Goal: Task Accomplishment & Management: Use online tool/utility

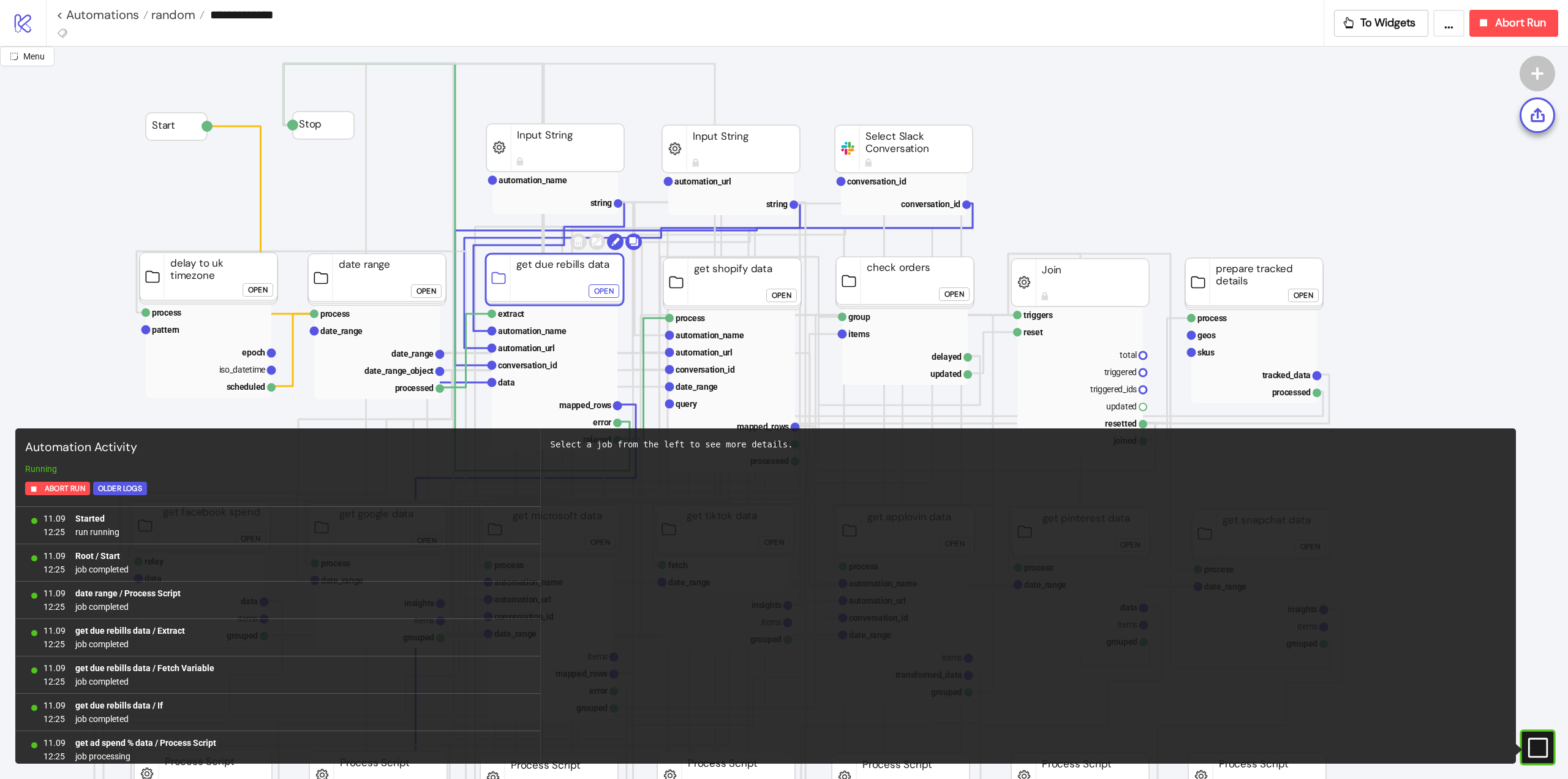
scroll to position [28341, 0]
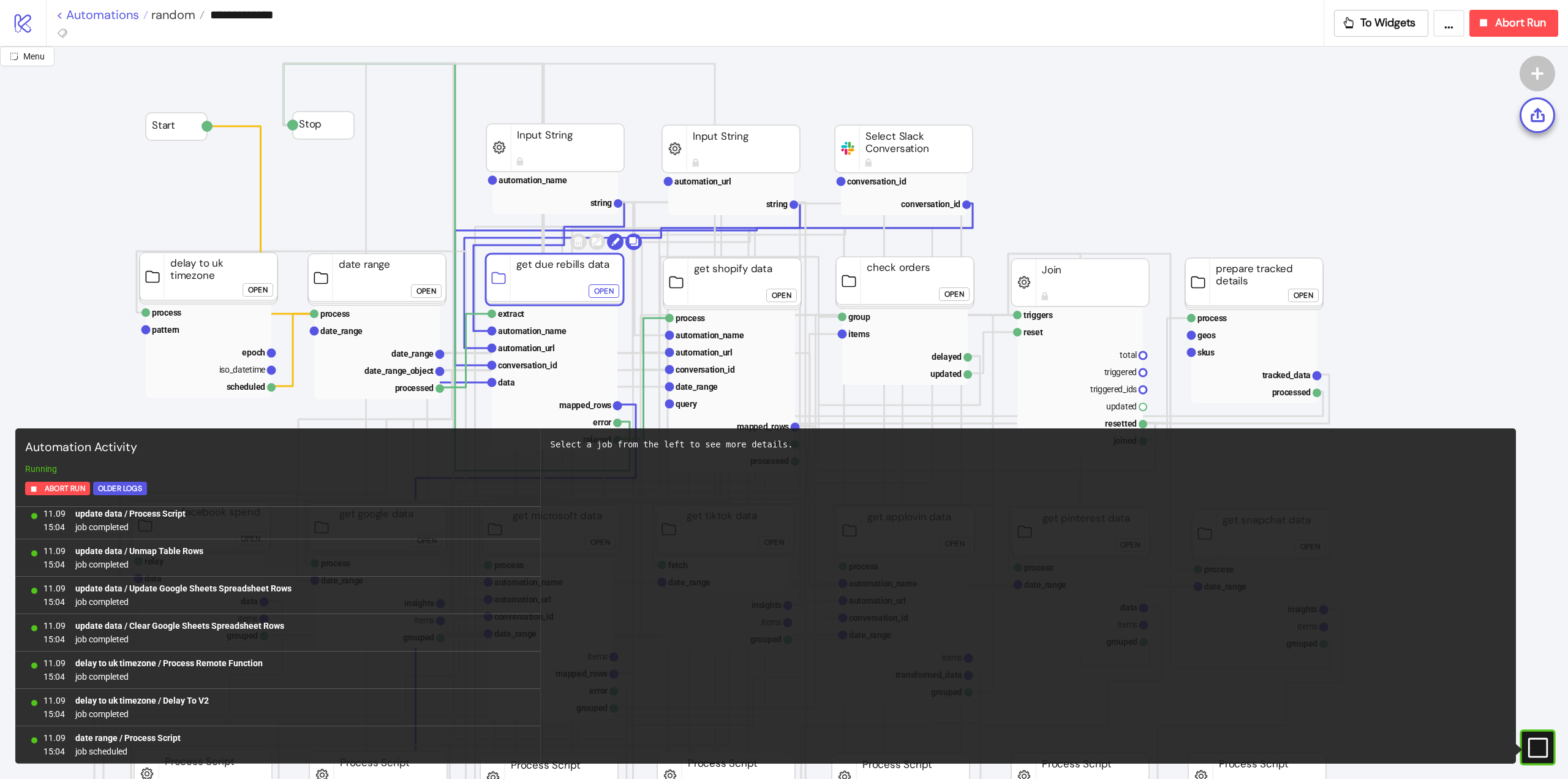
click at [124, 16] on link "< Automations" at bounding box center [102, 15] width 92 height 13
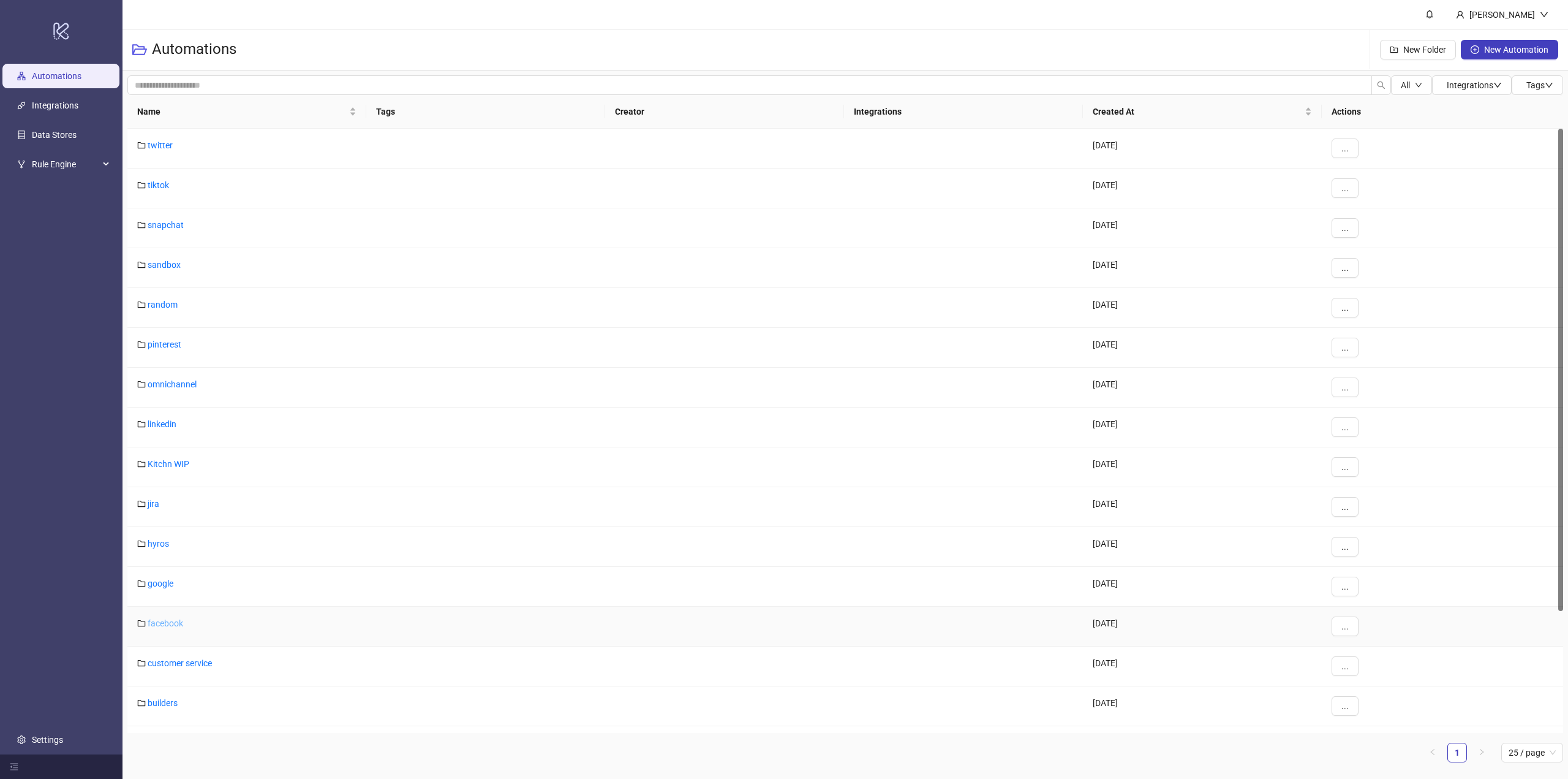
click at [166, 623] on link "facebook" at bounding box center [166, 623] width 36 height 10
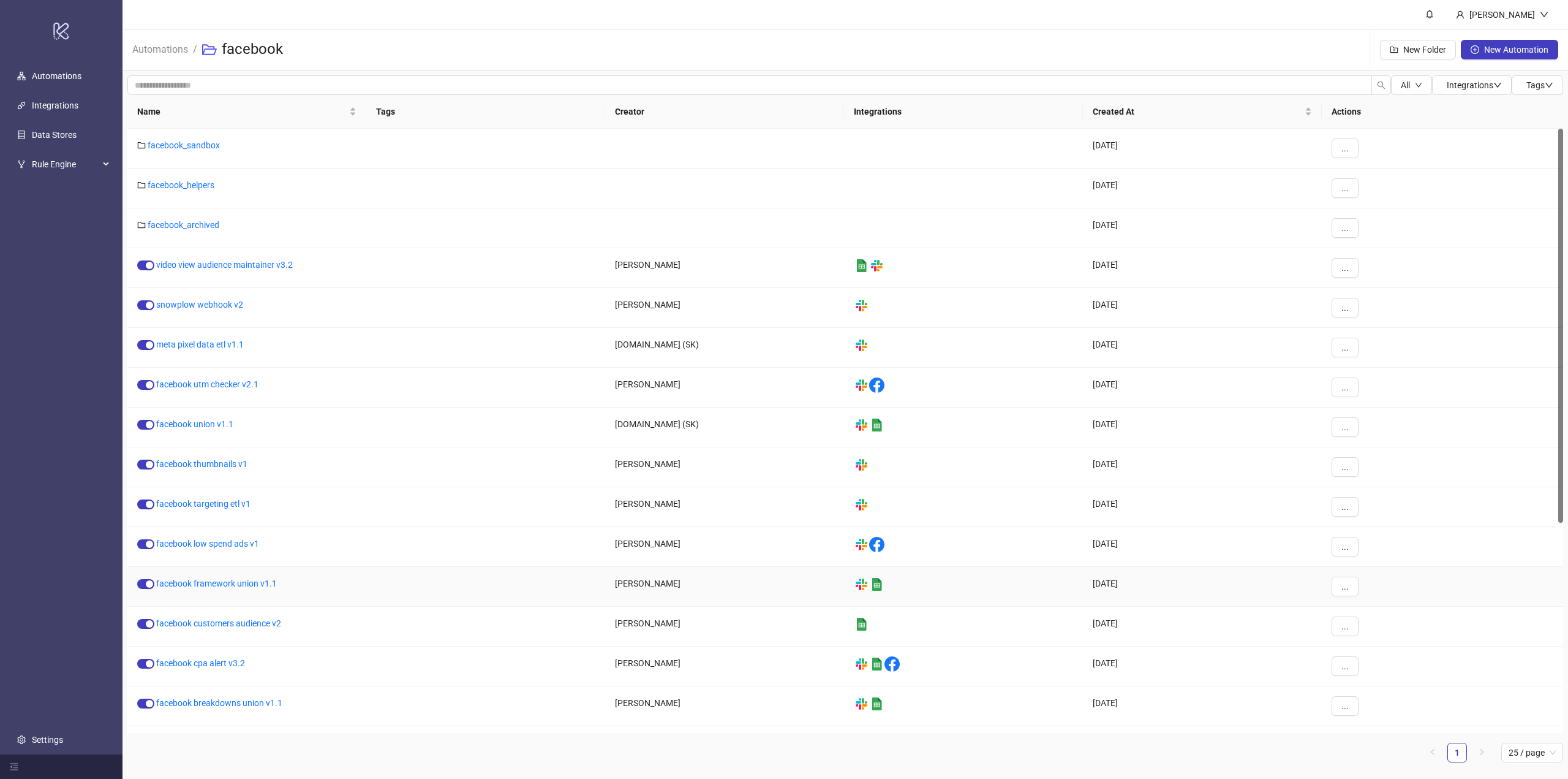
scroll to position [351, 0]
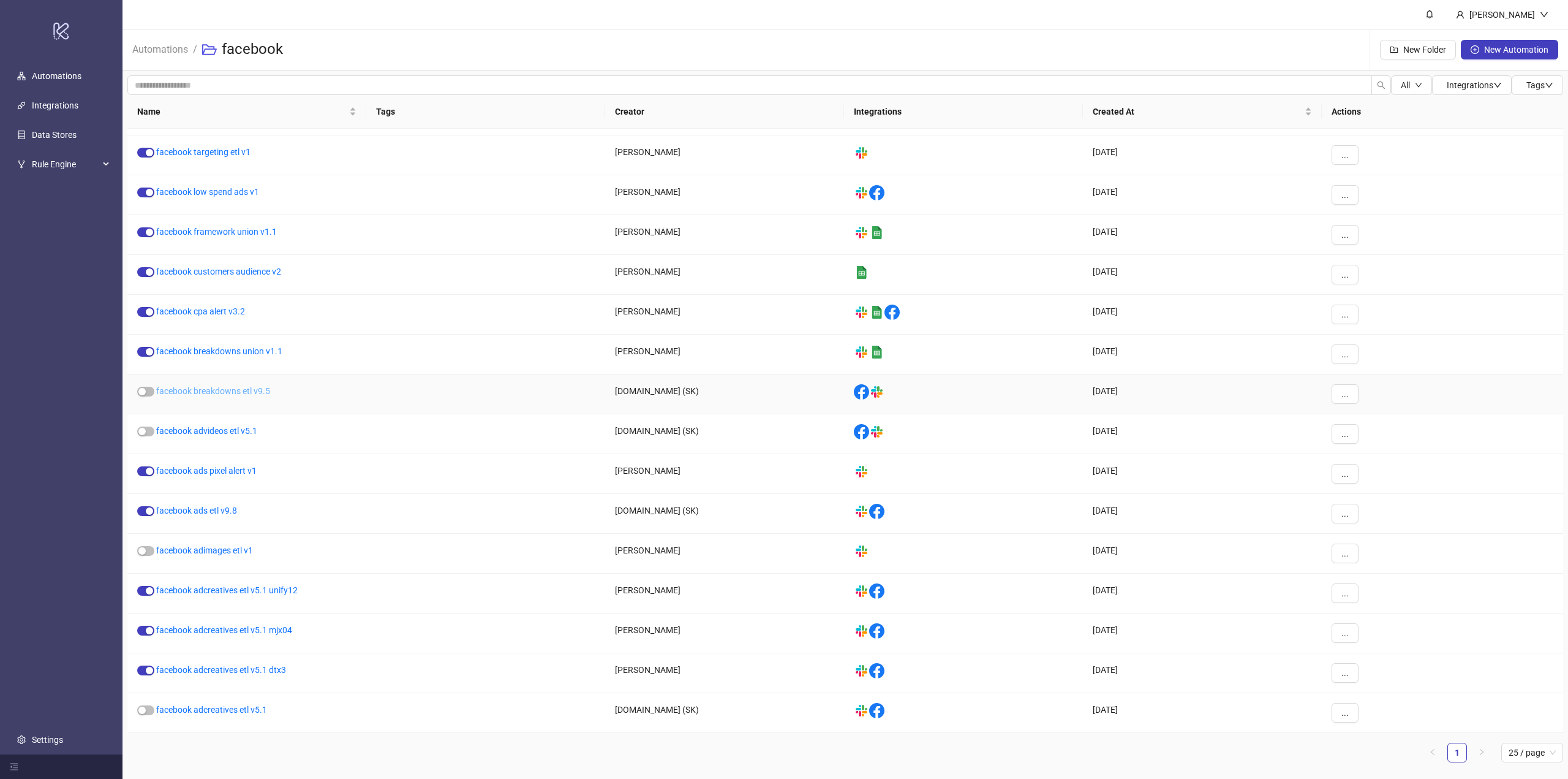
click at [263, 394] on link "facebook breakdowns etl v9.5" at bounding box center [212, 391] width 114 height 10
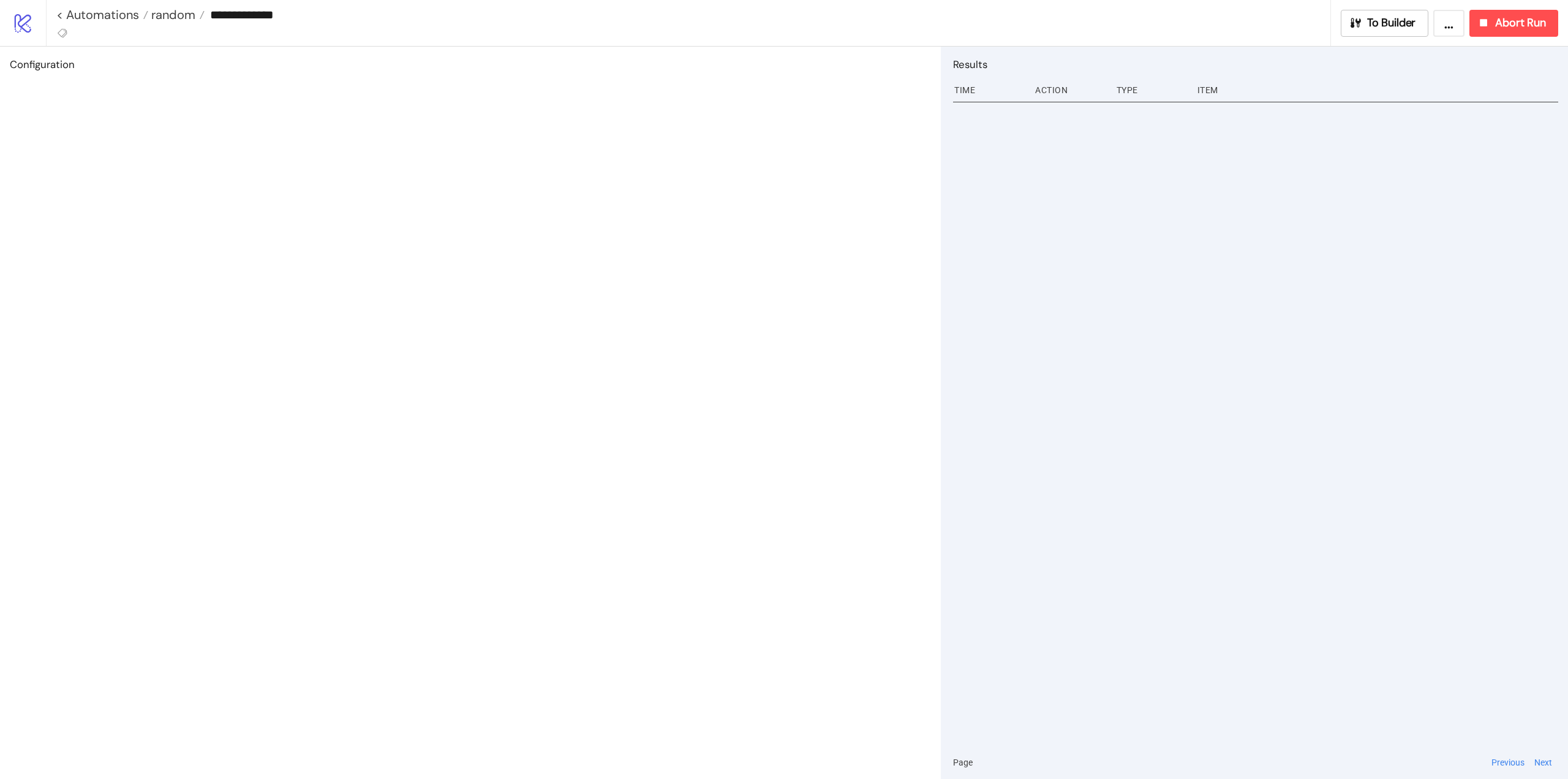
type input "**********"
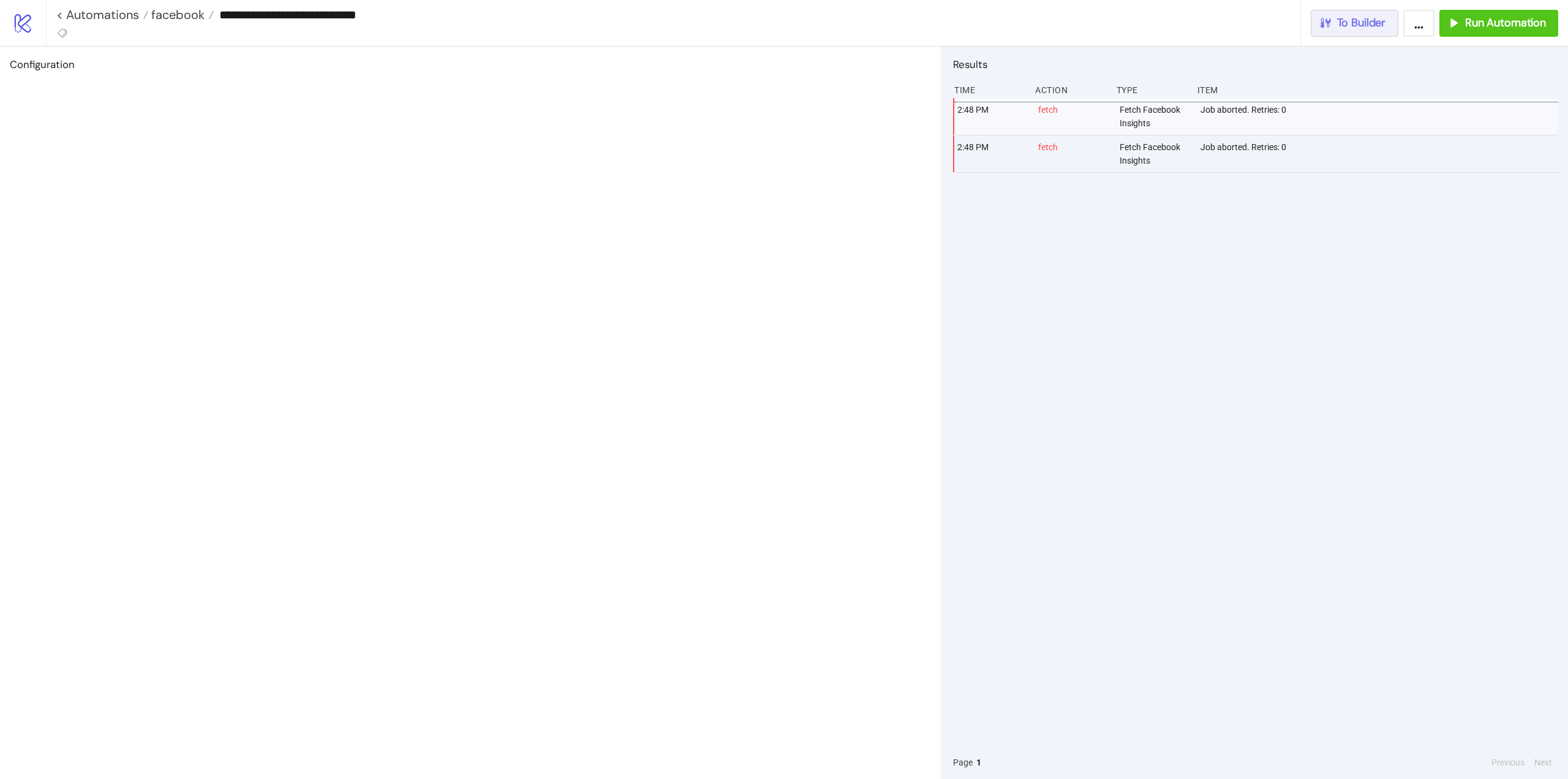
click at [1378, 23] on span "To Builder" at bounding box center [1361, 23] width 49 height 14
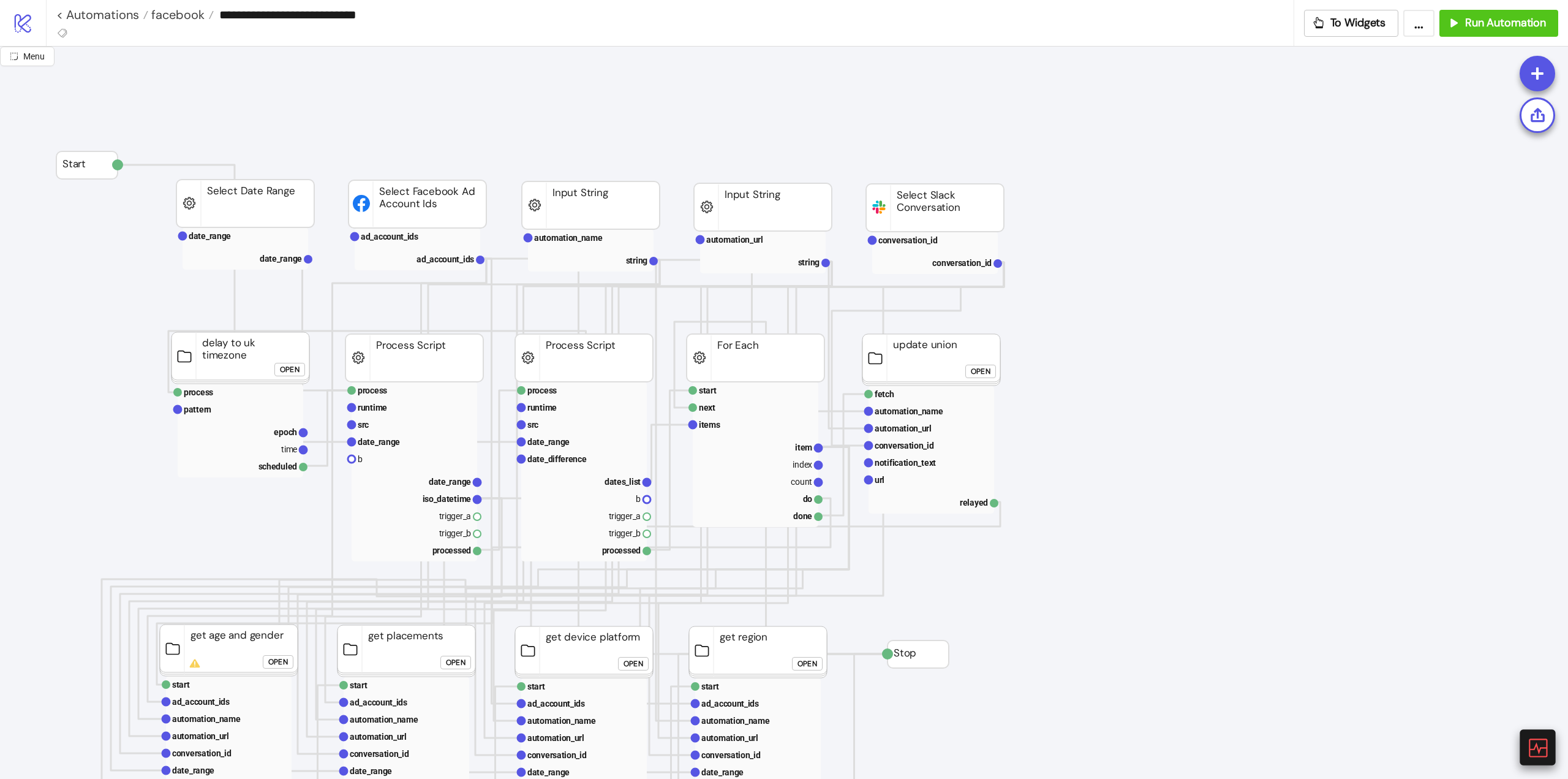
click at [1538, 743] on icon at bounding box center [1538, 748] width 22 height 22
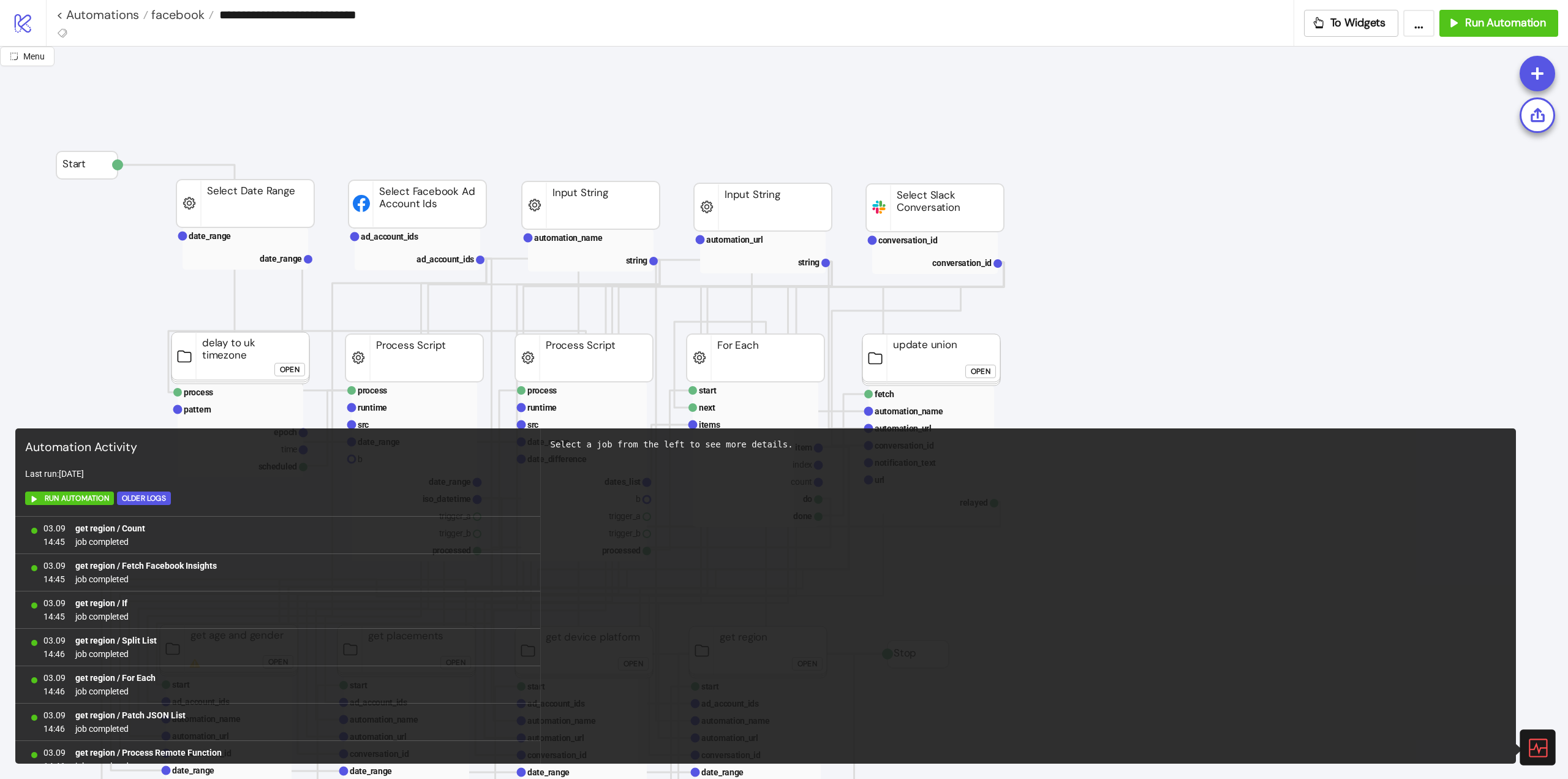
scroll to position [1024, 0]
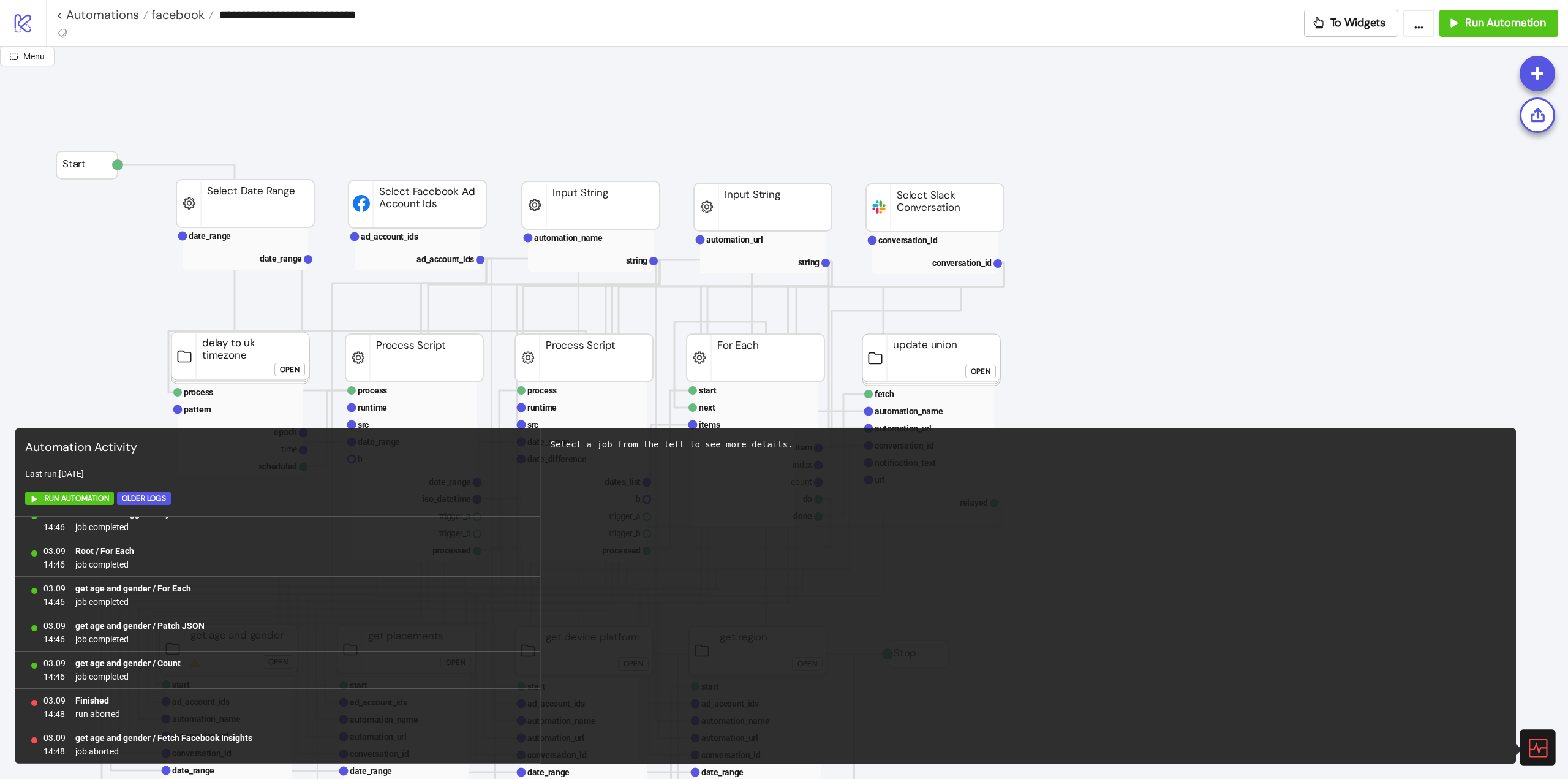
click at [1537, 746] on icon at bounding box center [1538, 748] width 19 height 19
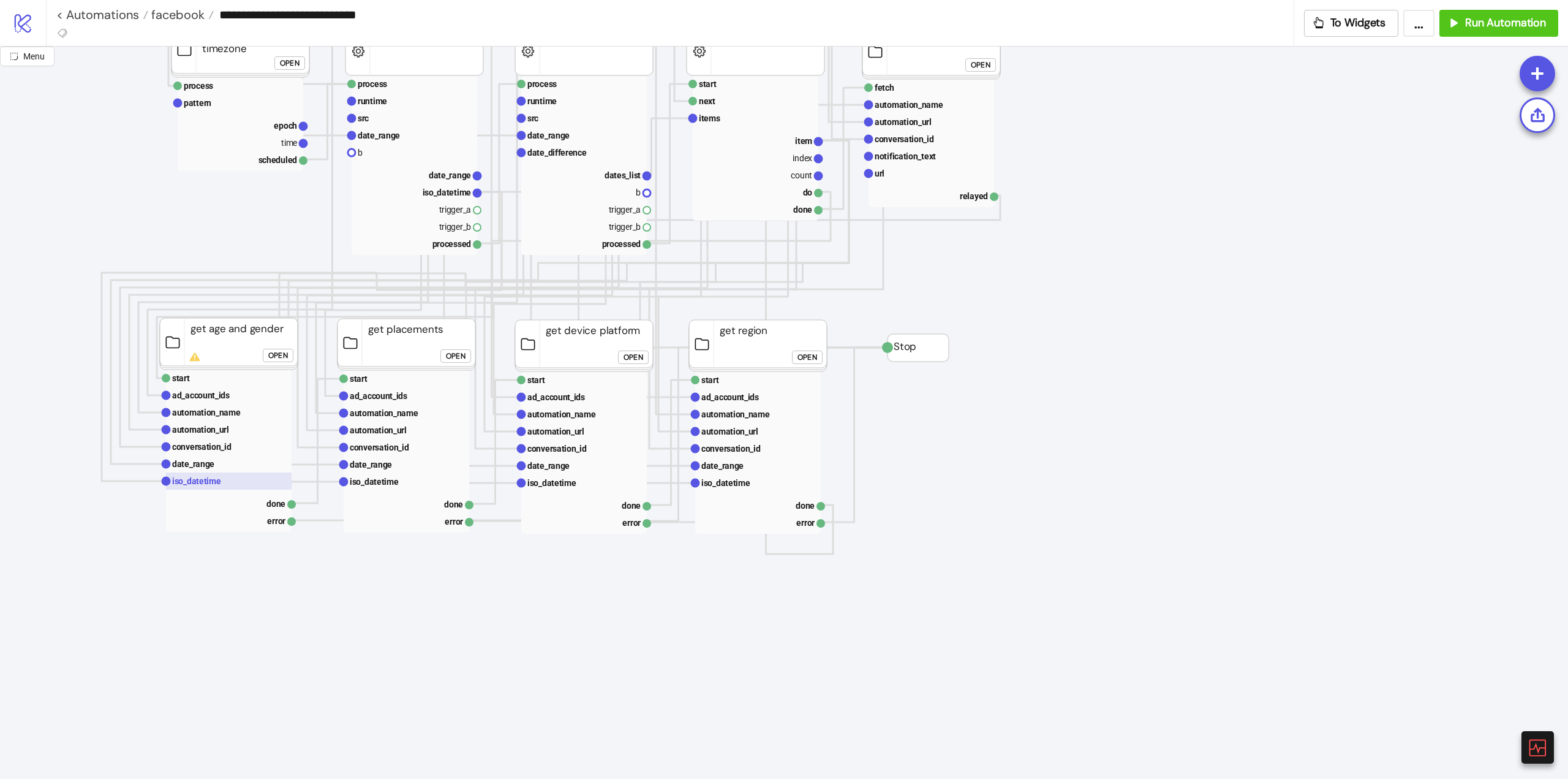
scroll to position [61, 0]
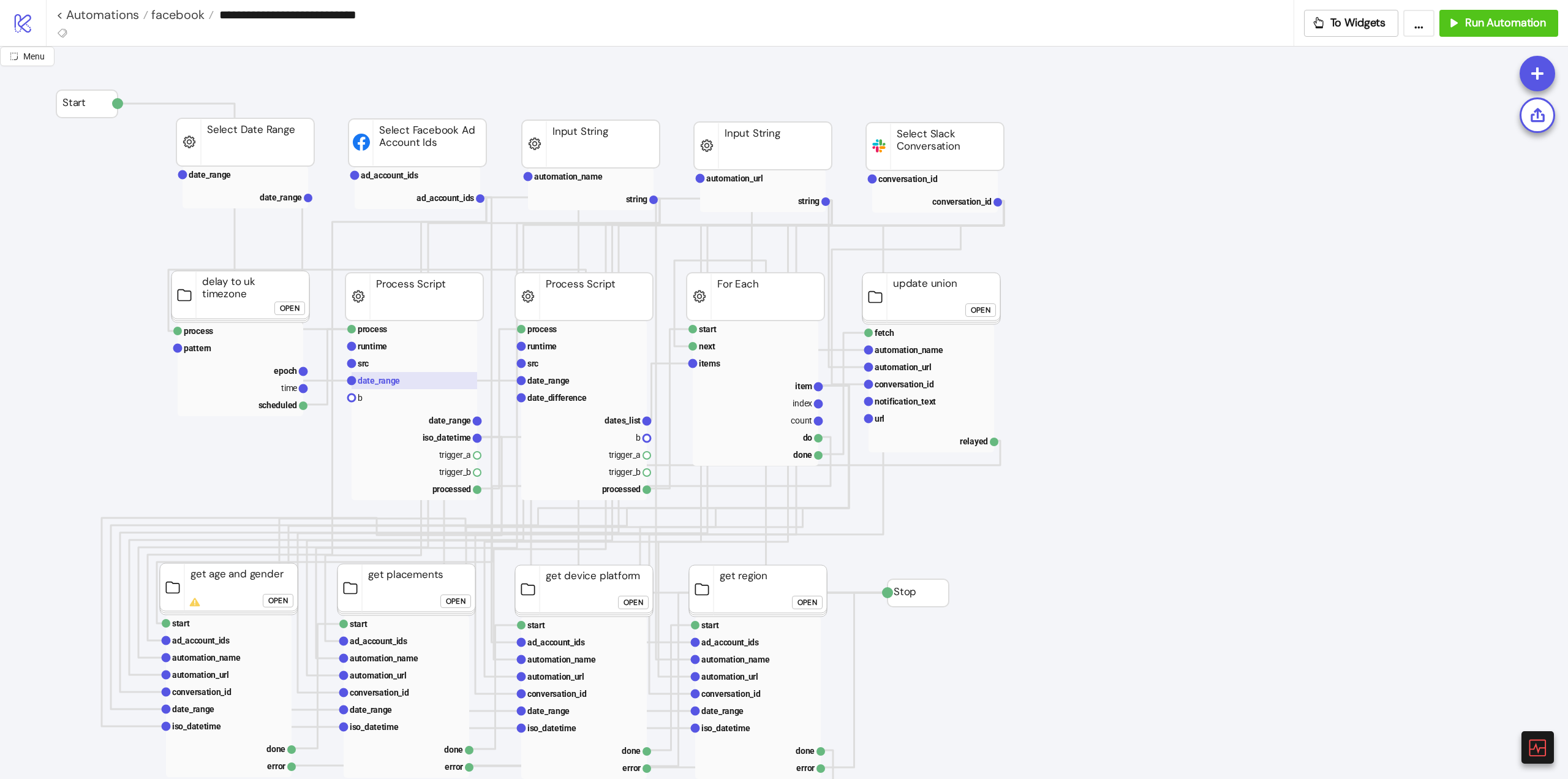
click at [394, 385] on text "date_range" at bounding box center [378, 380] width 42 height 10
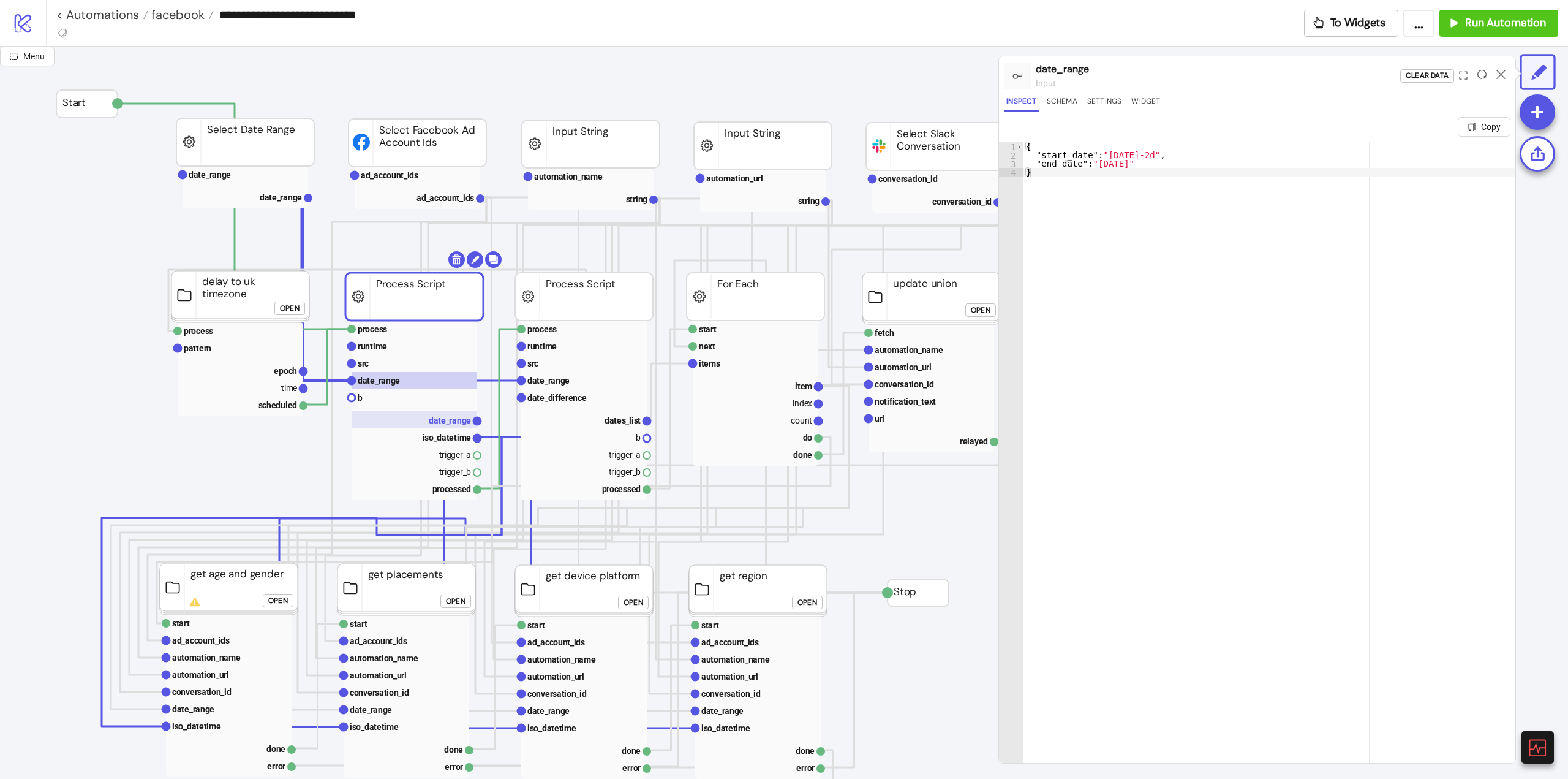
click at [423, 414] on rect at bounding box center [414, 420] width 125 height 17
click at [586, 418] on rect at bounding box center [584, 420] width 125 height 17
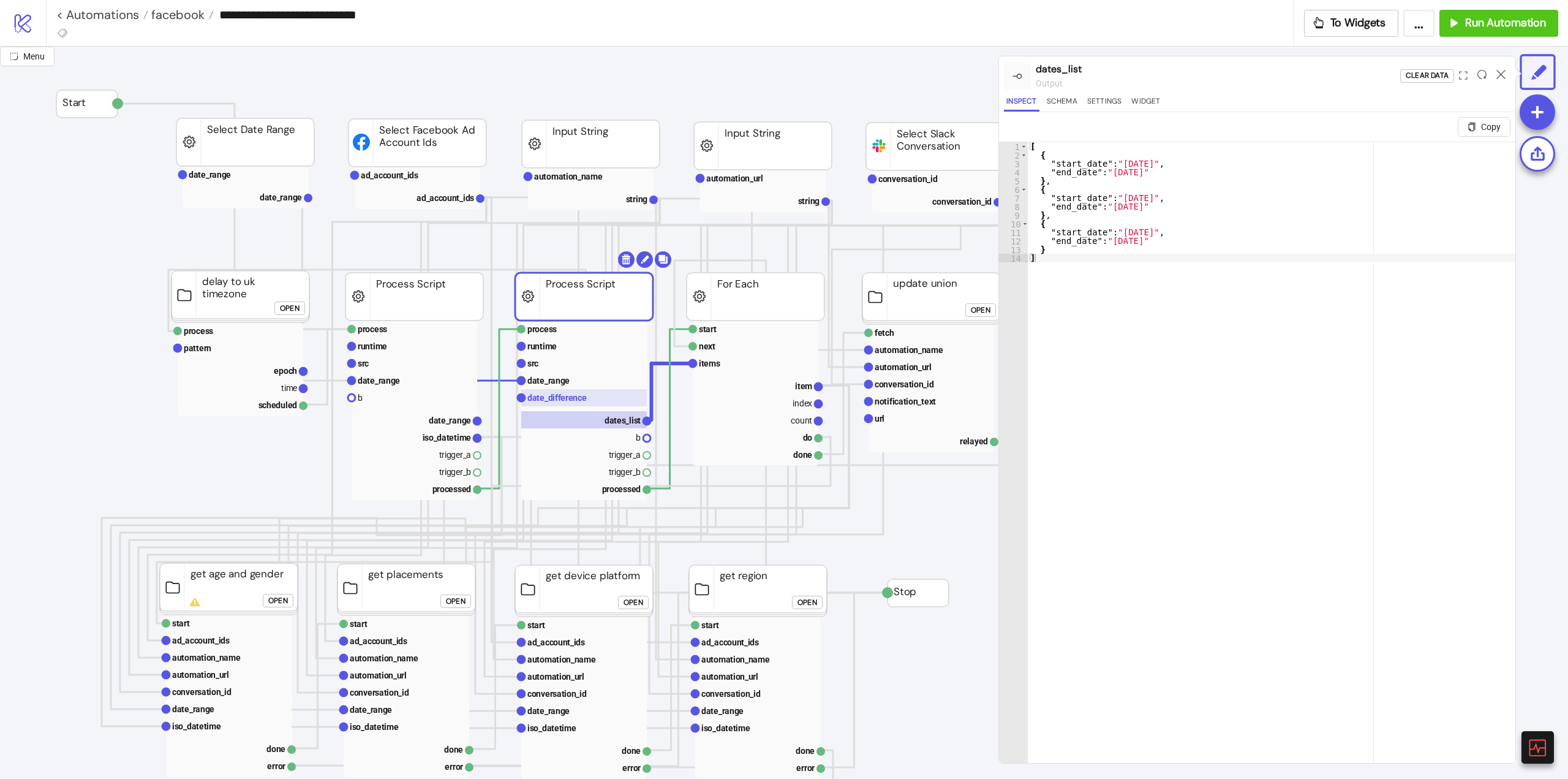
click at [568, 400] on text "date_difference" at bounding box center [557, 397] width 59 height 10
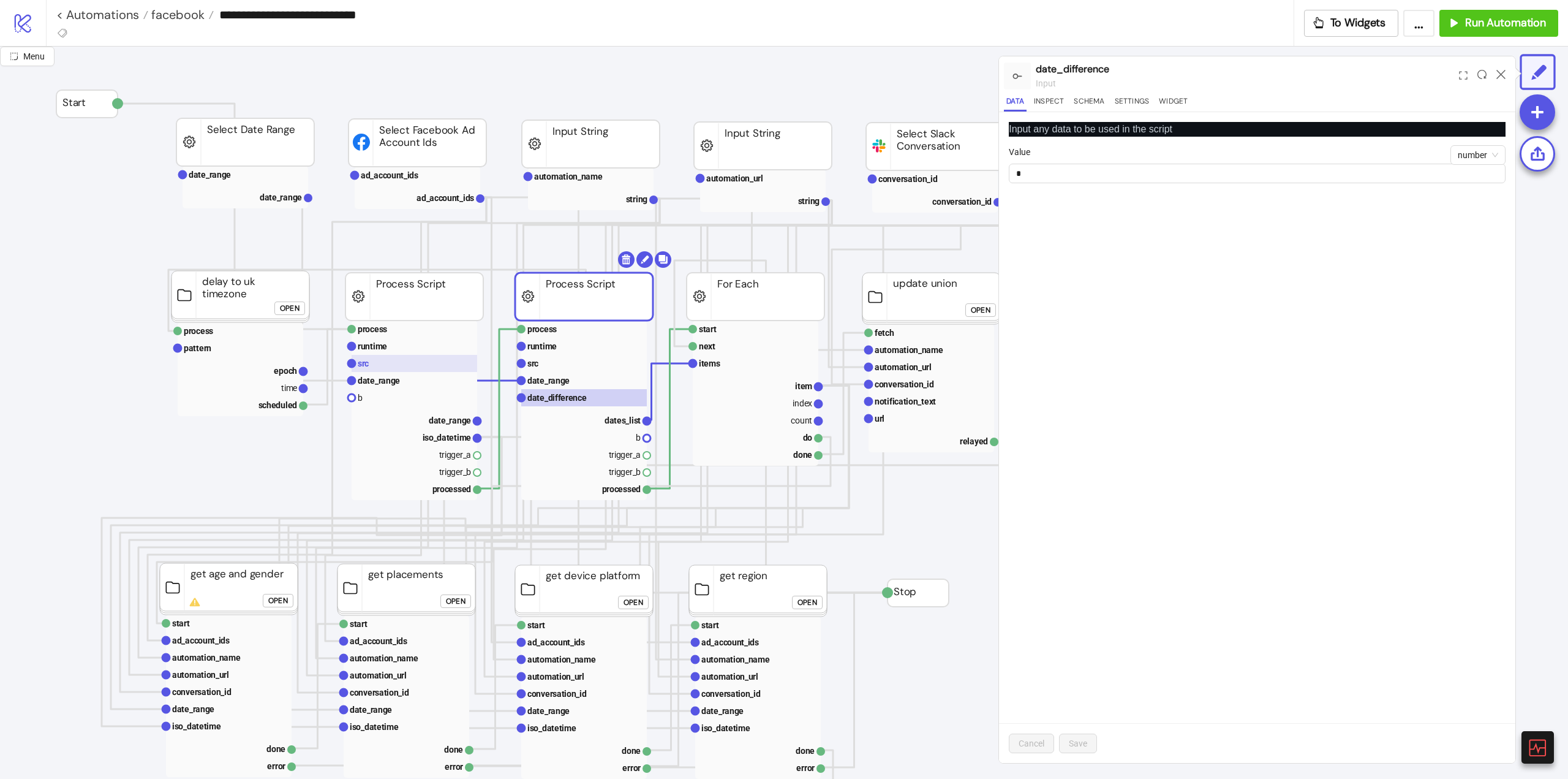
click at [375, 367] on rect at bounding box center [414, 363] width 125 height 17
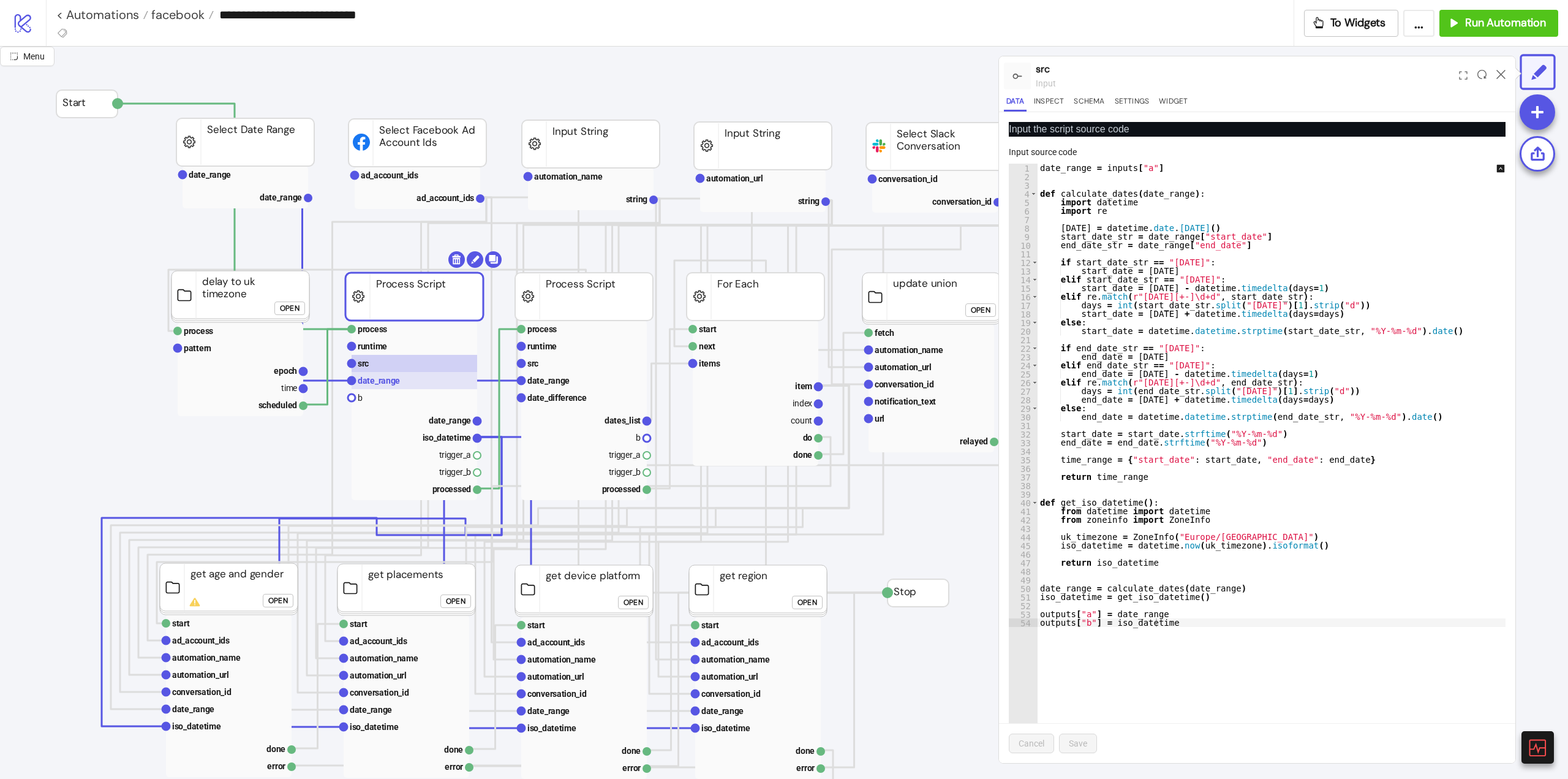
click at [386, 384] on text "date_range" at bounding box center [378, 380] width 42 height 10
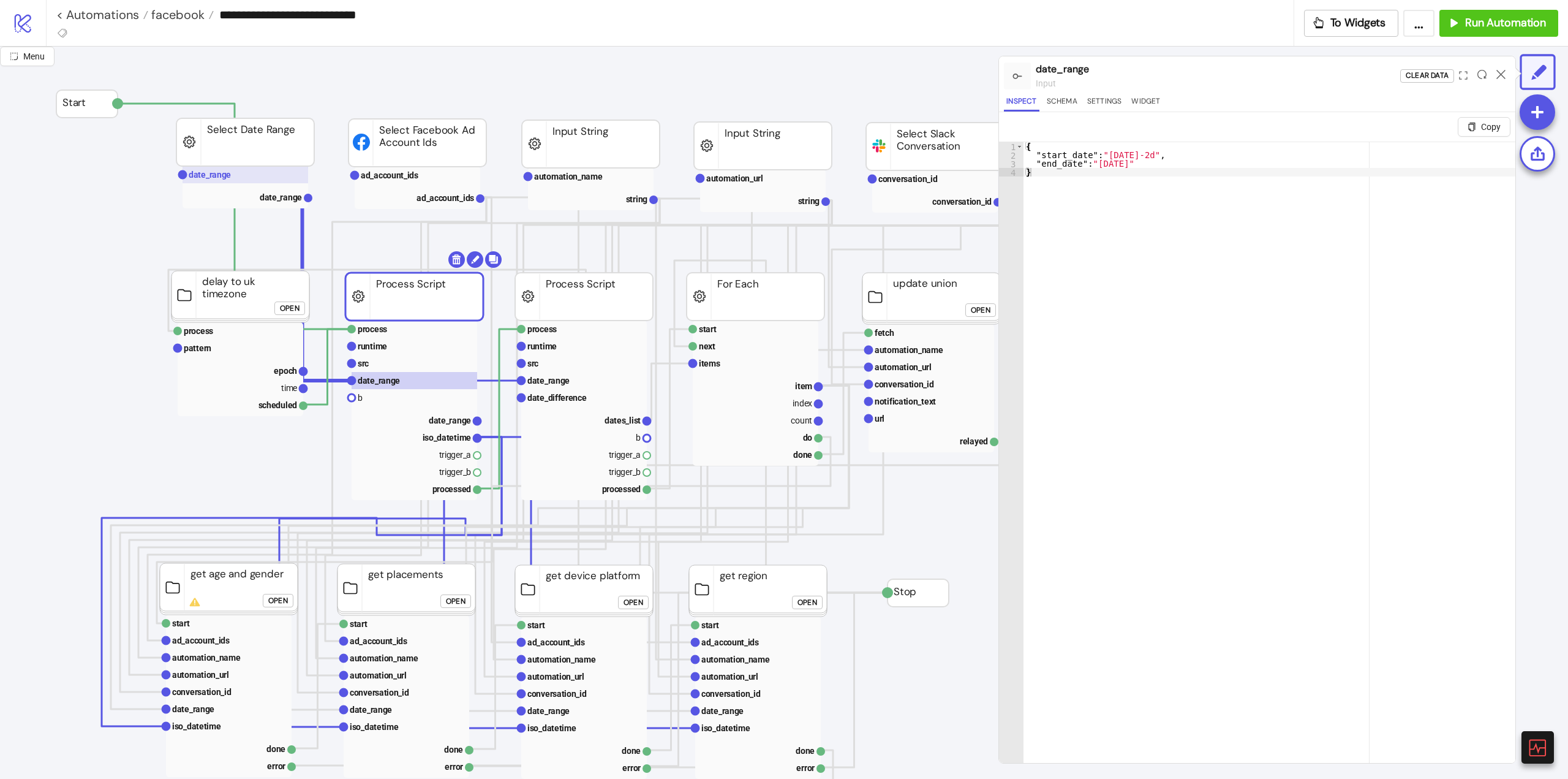
click at [214, 181] on rect at bounding box center [246, 174] width 125 height 17
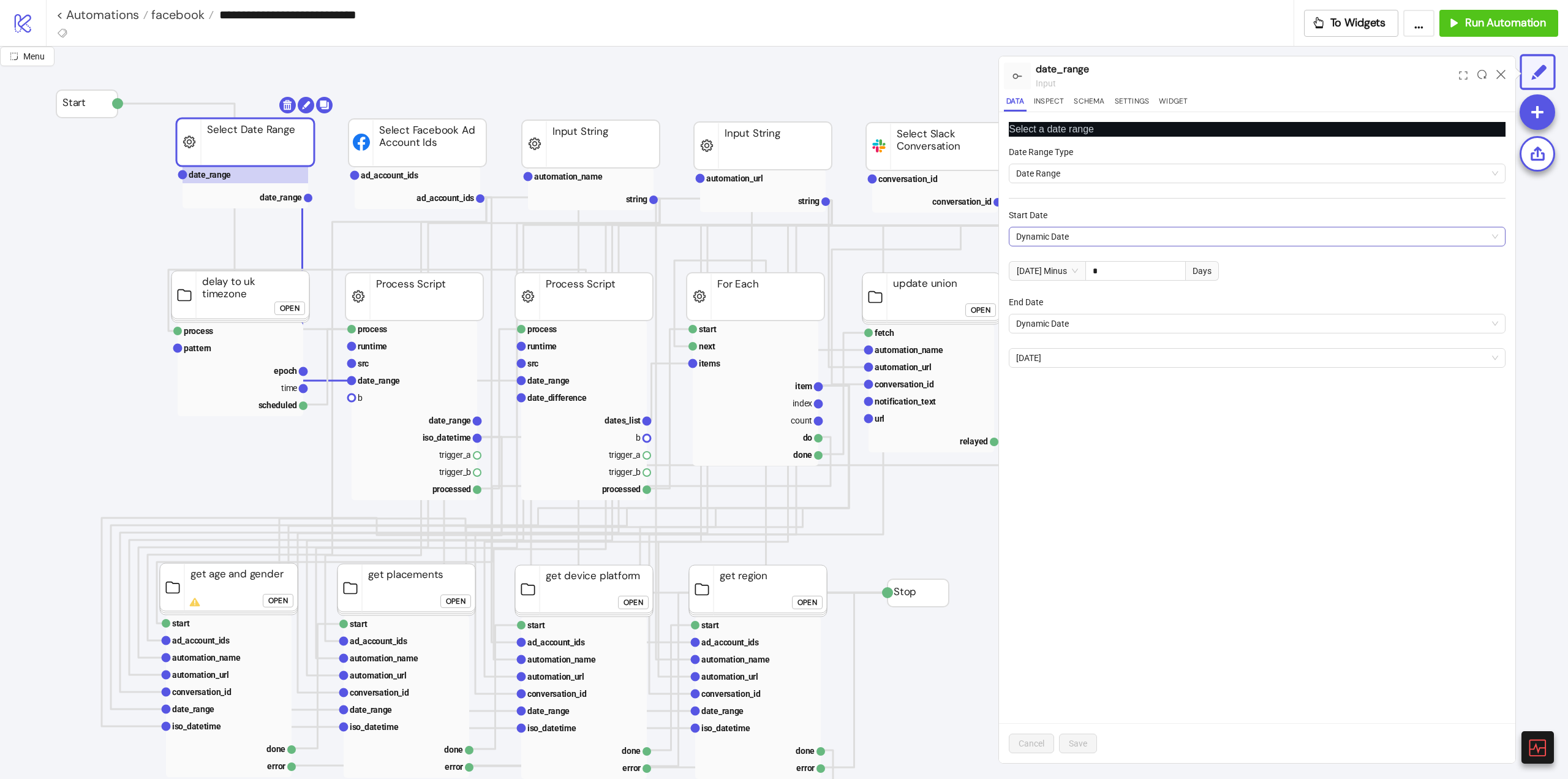
click at [1039, 236] on span "Dynamic Date" at bounding box center [1257, 237] width 482 height 19
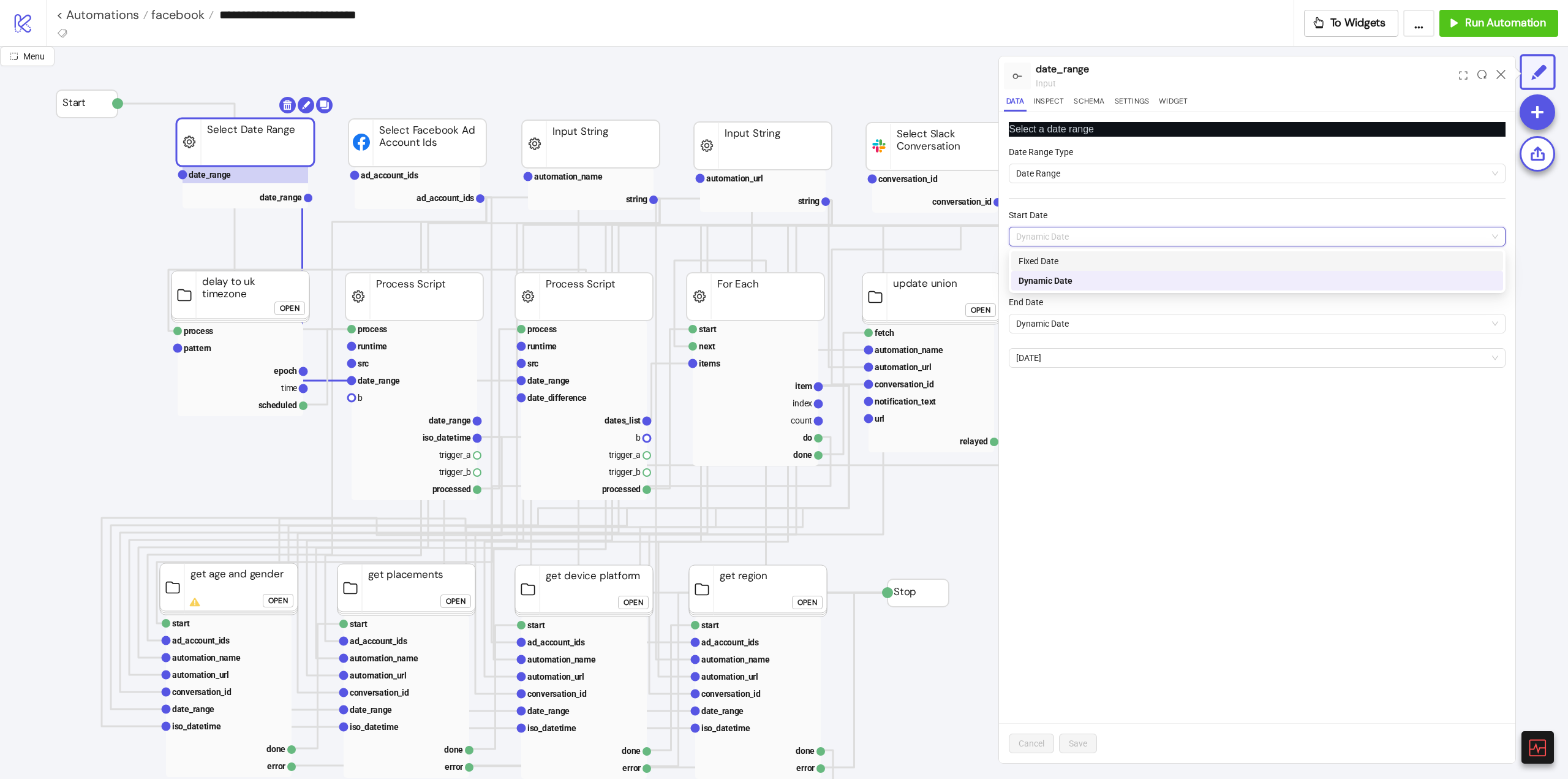
click at [1045, 262] on div "Fixed Date" at bounding box center [1257, 261] width 478 height 13
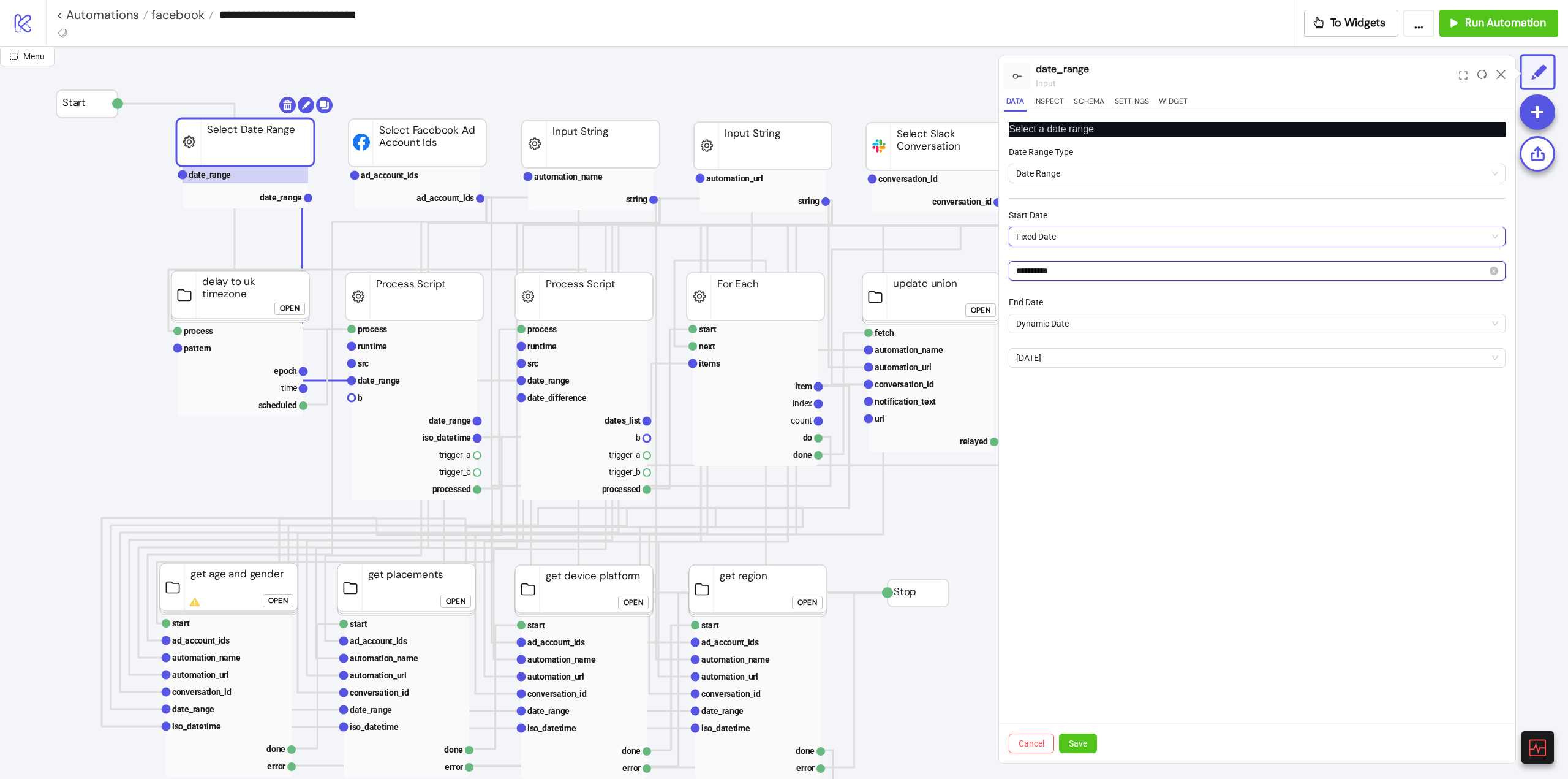
click at [1081, 272] on input "**********" at bounding box center [1252, 271] width 471 height 13
type input "**********"
click at [1096, 349] on div "3" at bounding box center [1097, 346] width 14 height 14
click at [1080, 745] on span "Save" at bounding box center [1078, 743] width 19 height 10
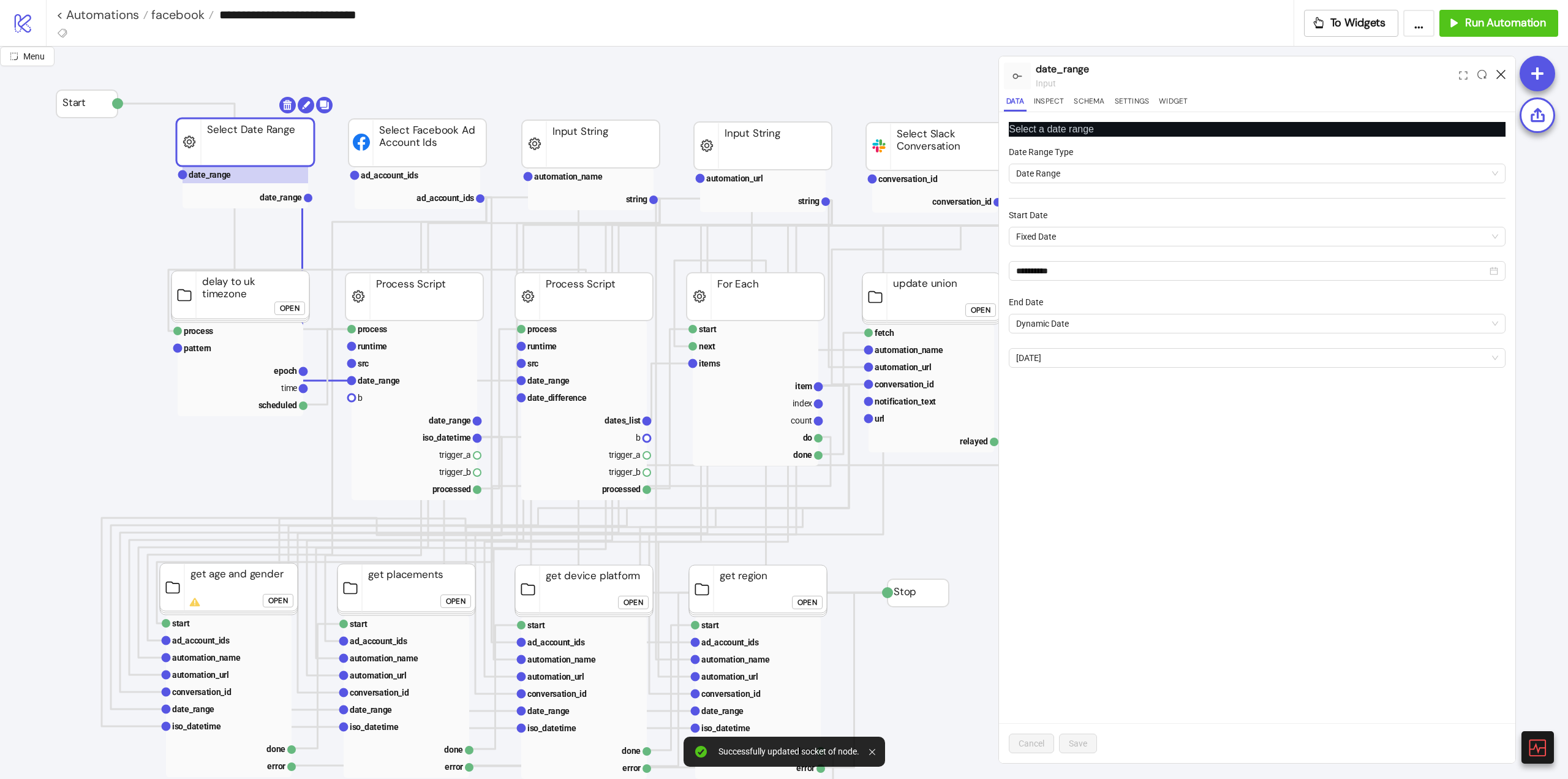
click at [1500, 74] on icon at bounding box center [1501, 74] width 9 height 9
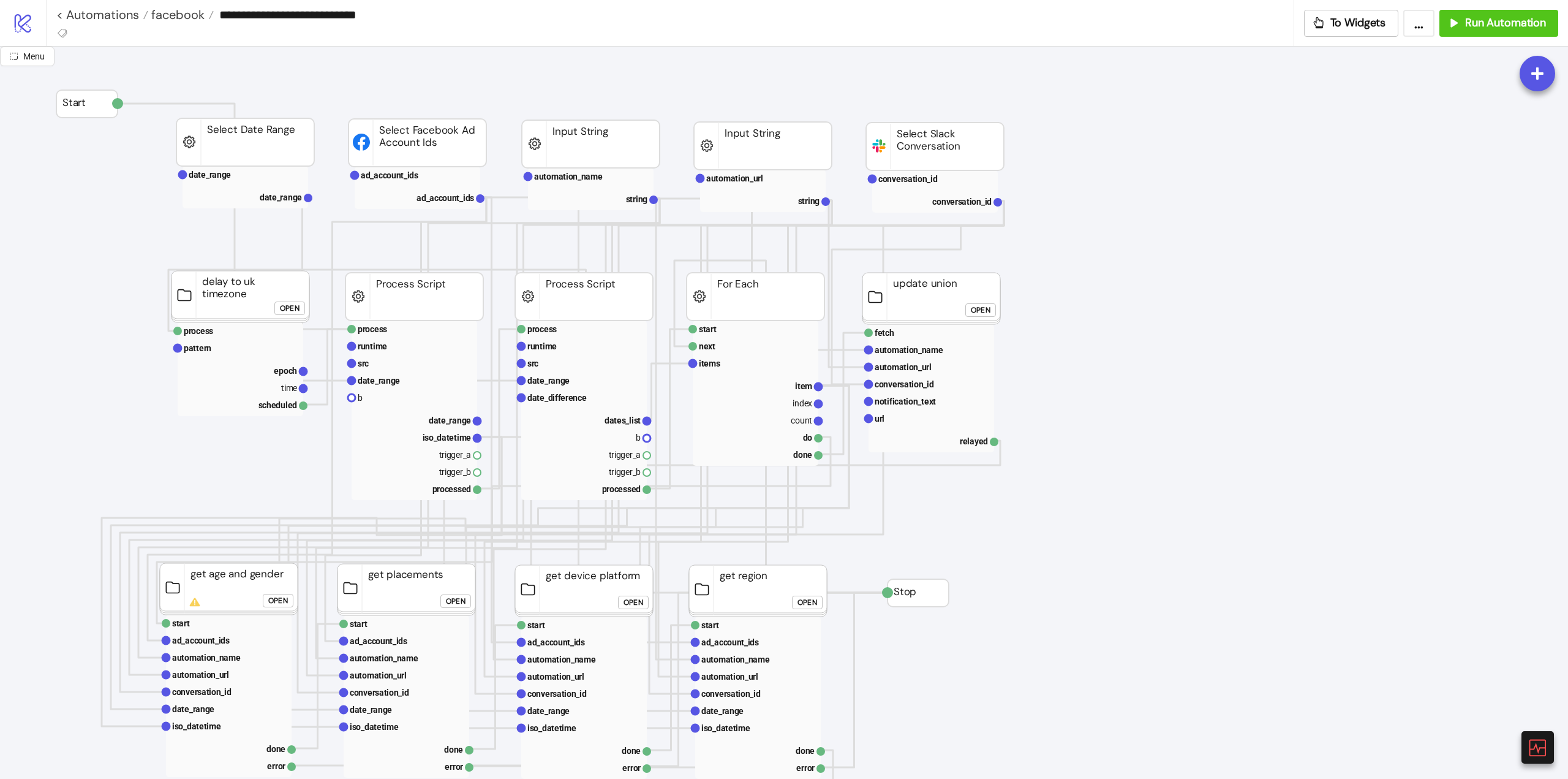
scroll to position [0, 0]
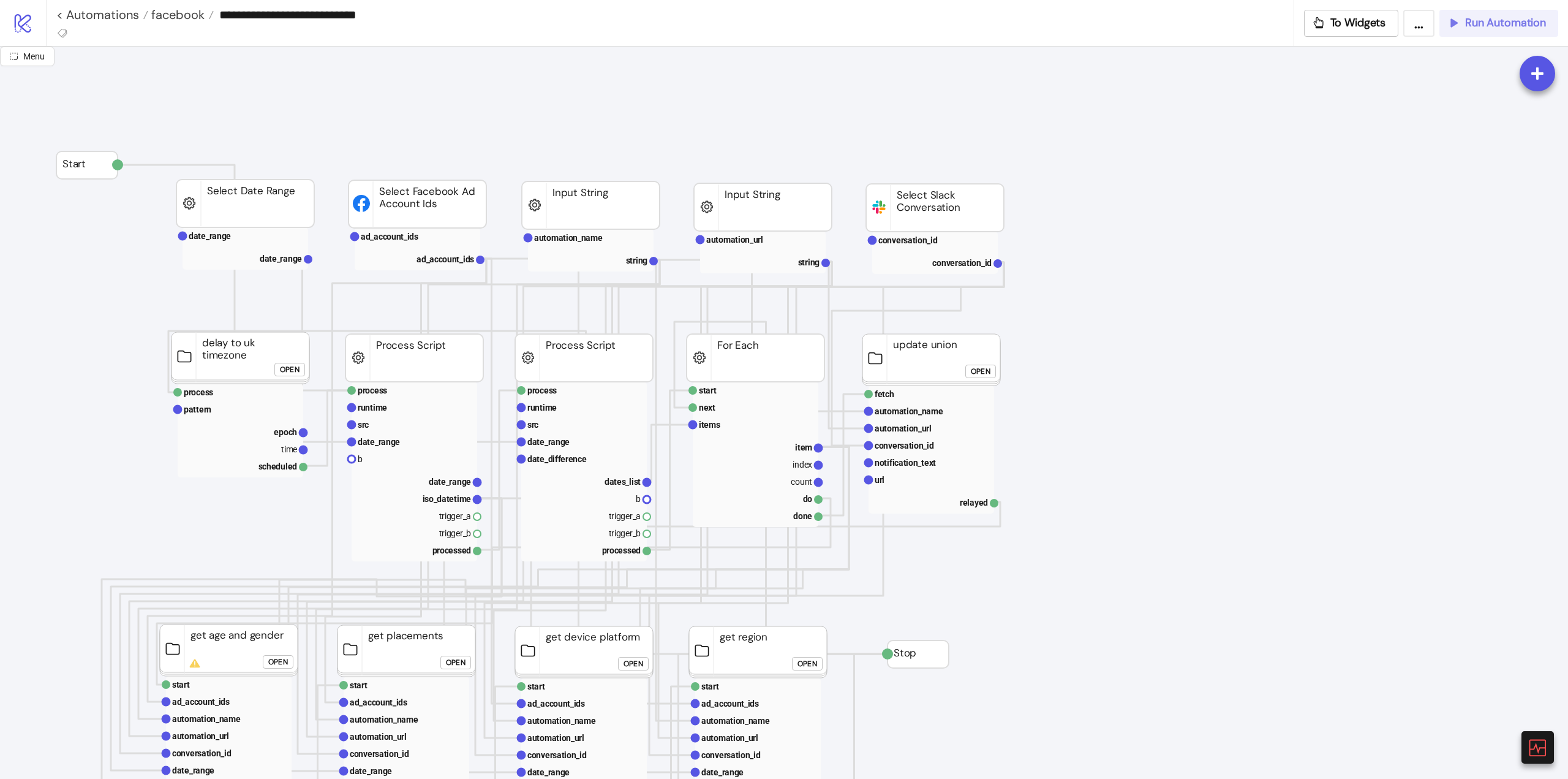
click at [1462, 32] on button "Run Automation" at bounding box center [1499, 23] width 119 height 27
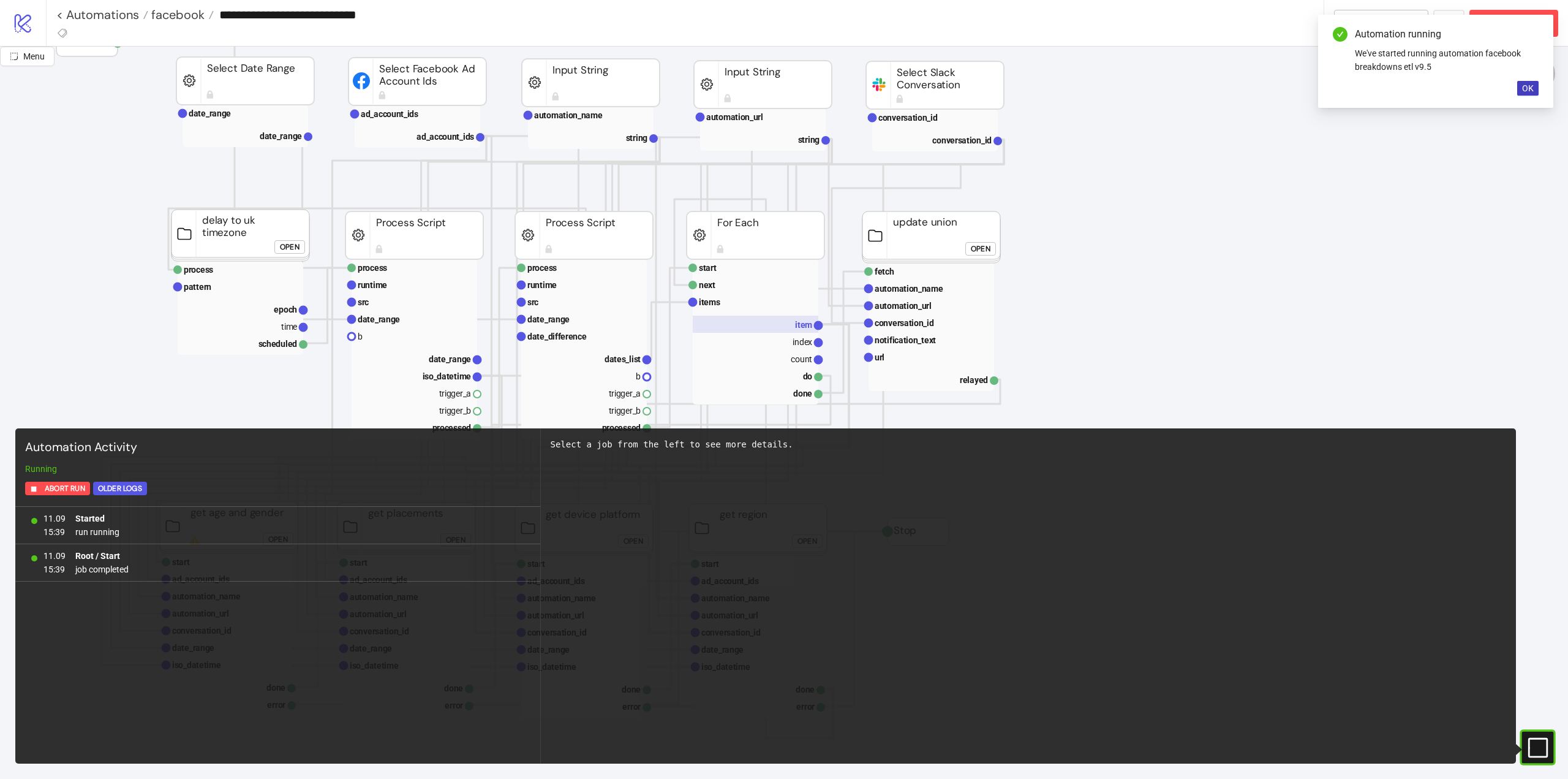
scroll to position [184, 0]
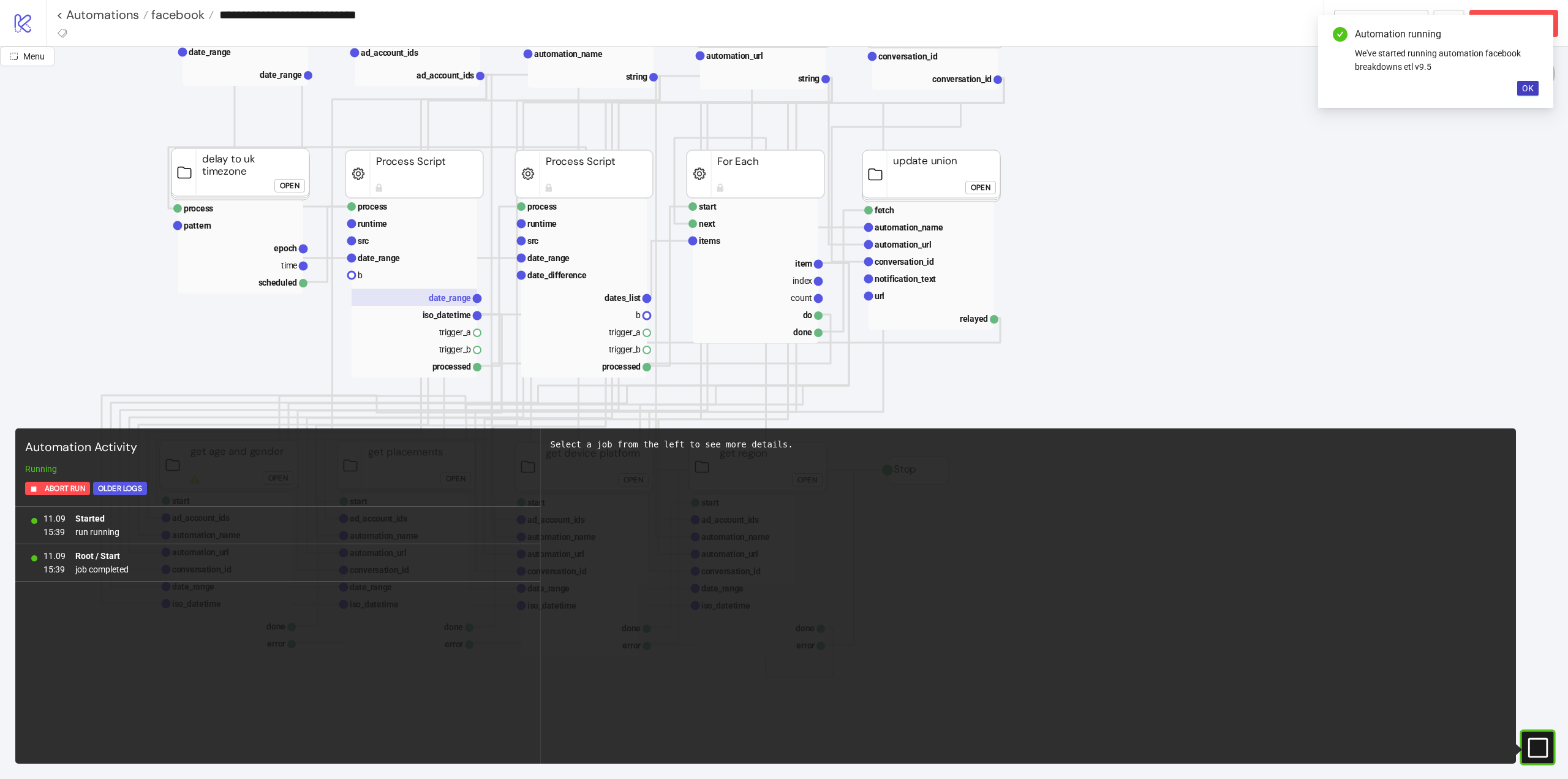
click at [437, 302] on text "date_range" at bounding box center [450, 298] width 42 height 10
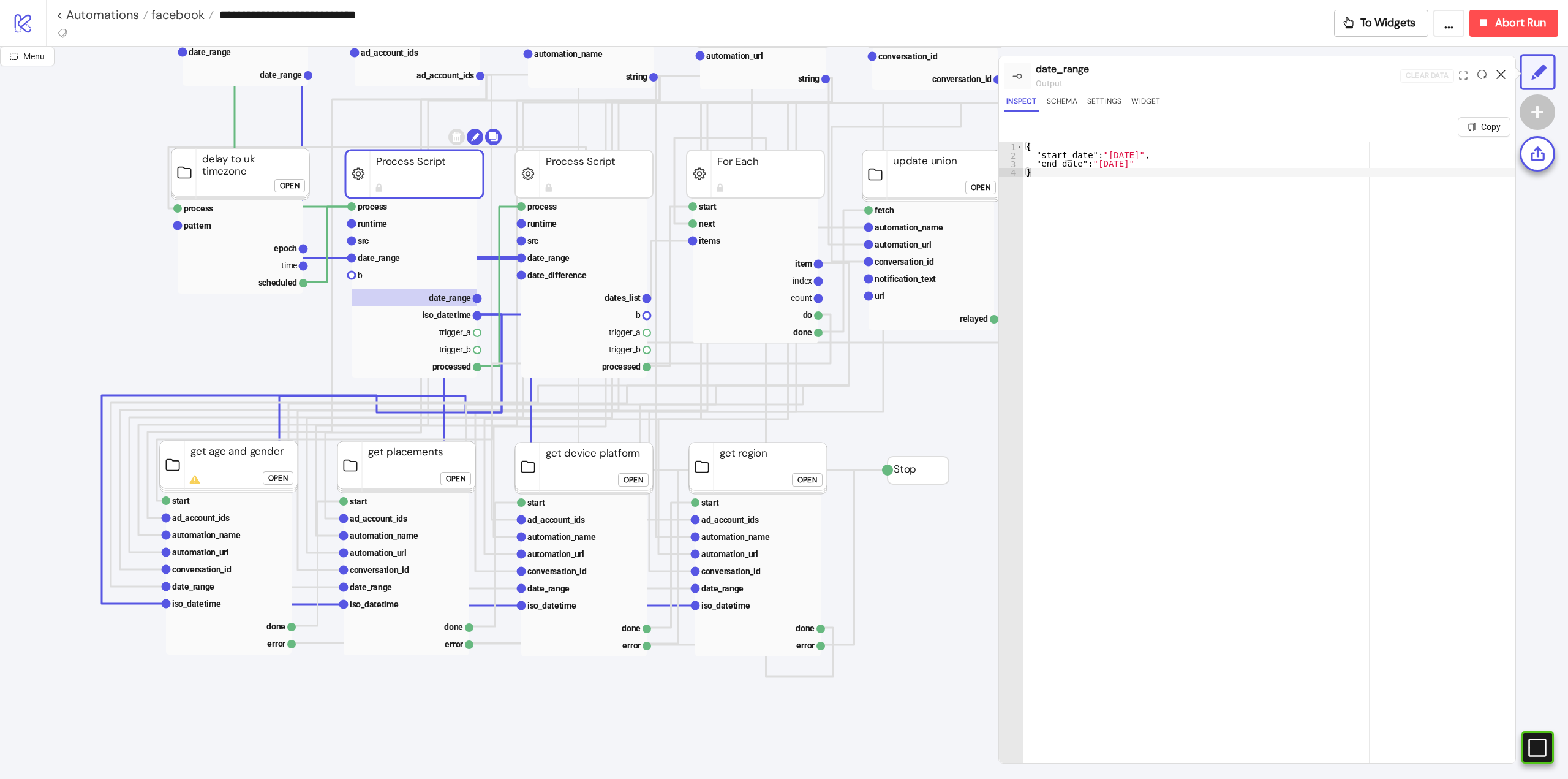
click at [1502, 73] on icon at bounding box center [1501, 74] width 9 height 9
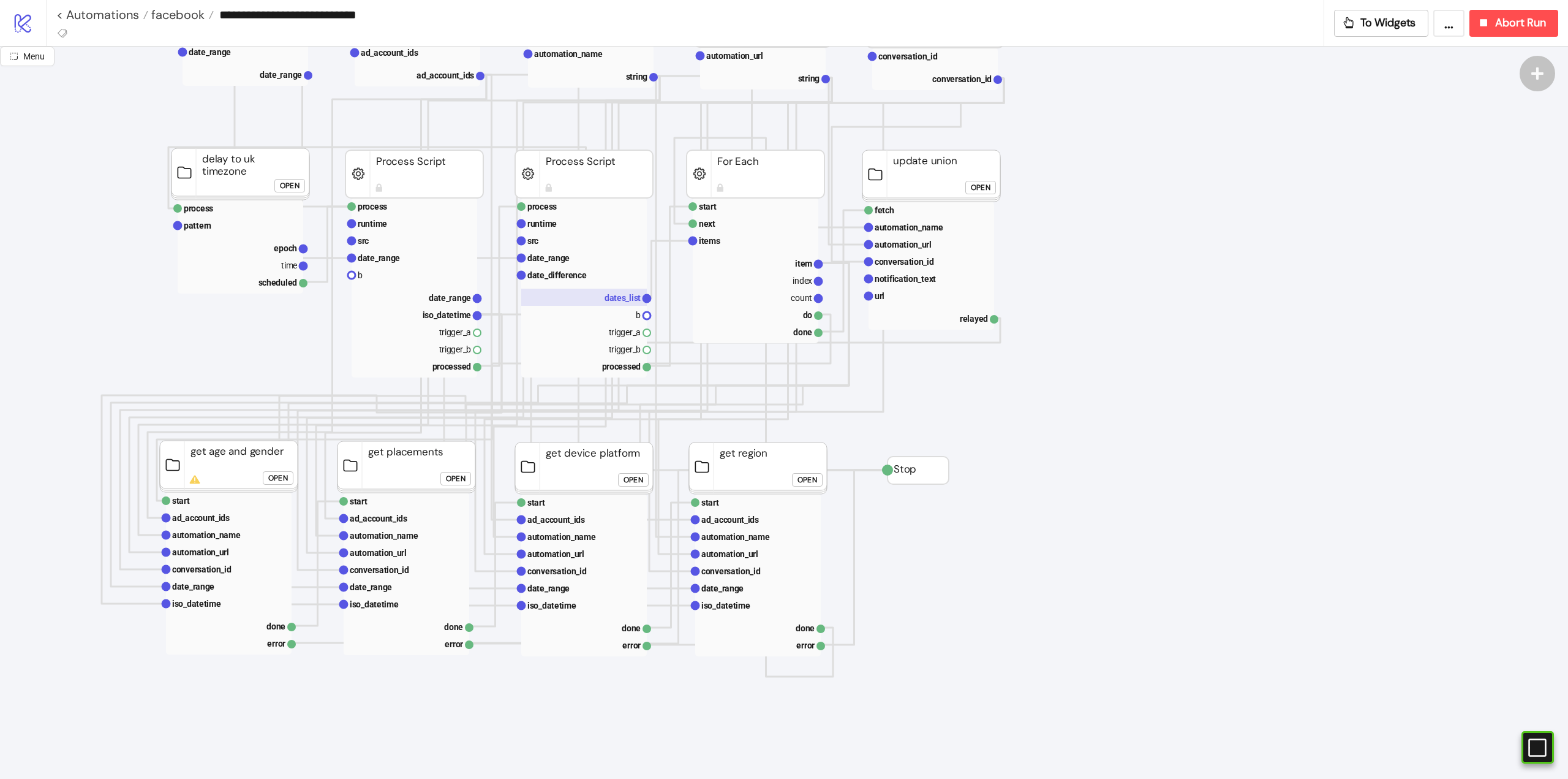
click at [616, 301] on text "dates_list" at bounding box center [623, 298] width 36 height 10
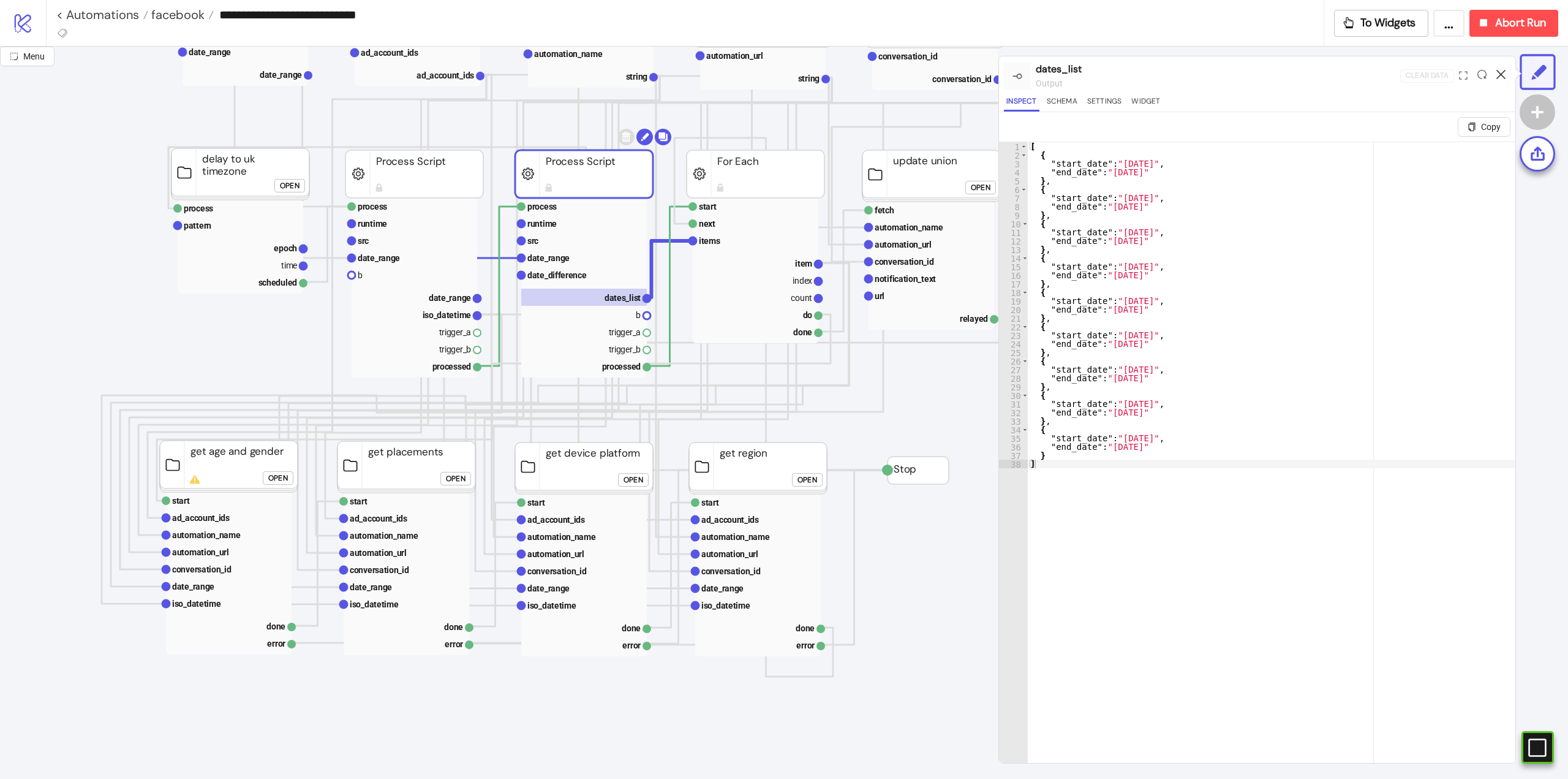
click at [1501, 74] on icon at bounding box center [1501, 74] width 9 height 9
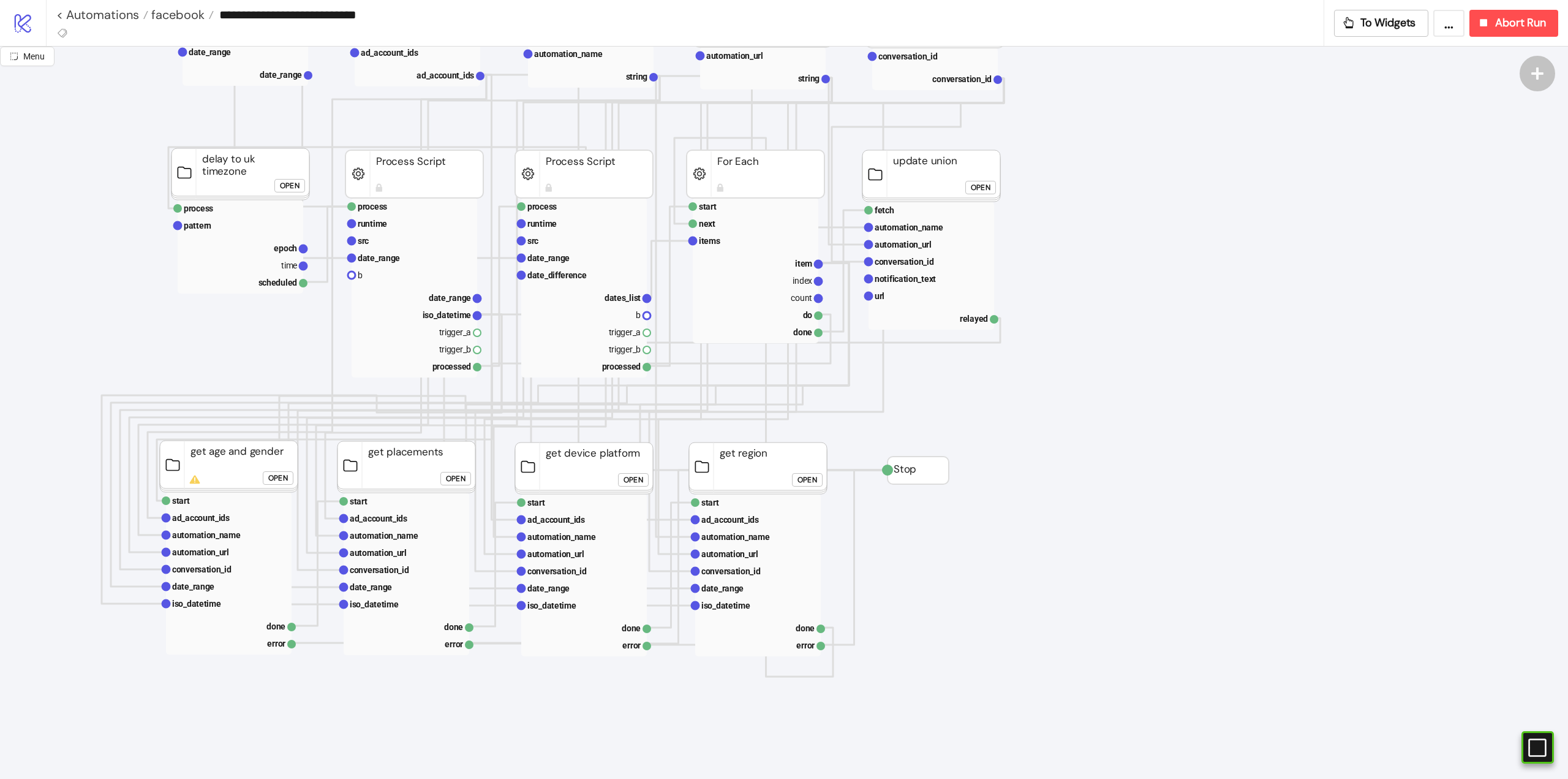
scroll to position [0, 0]
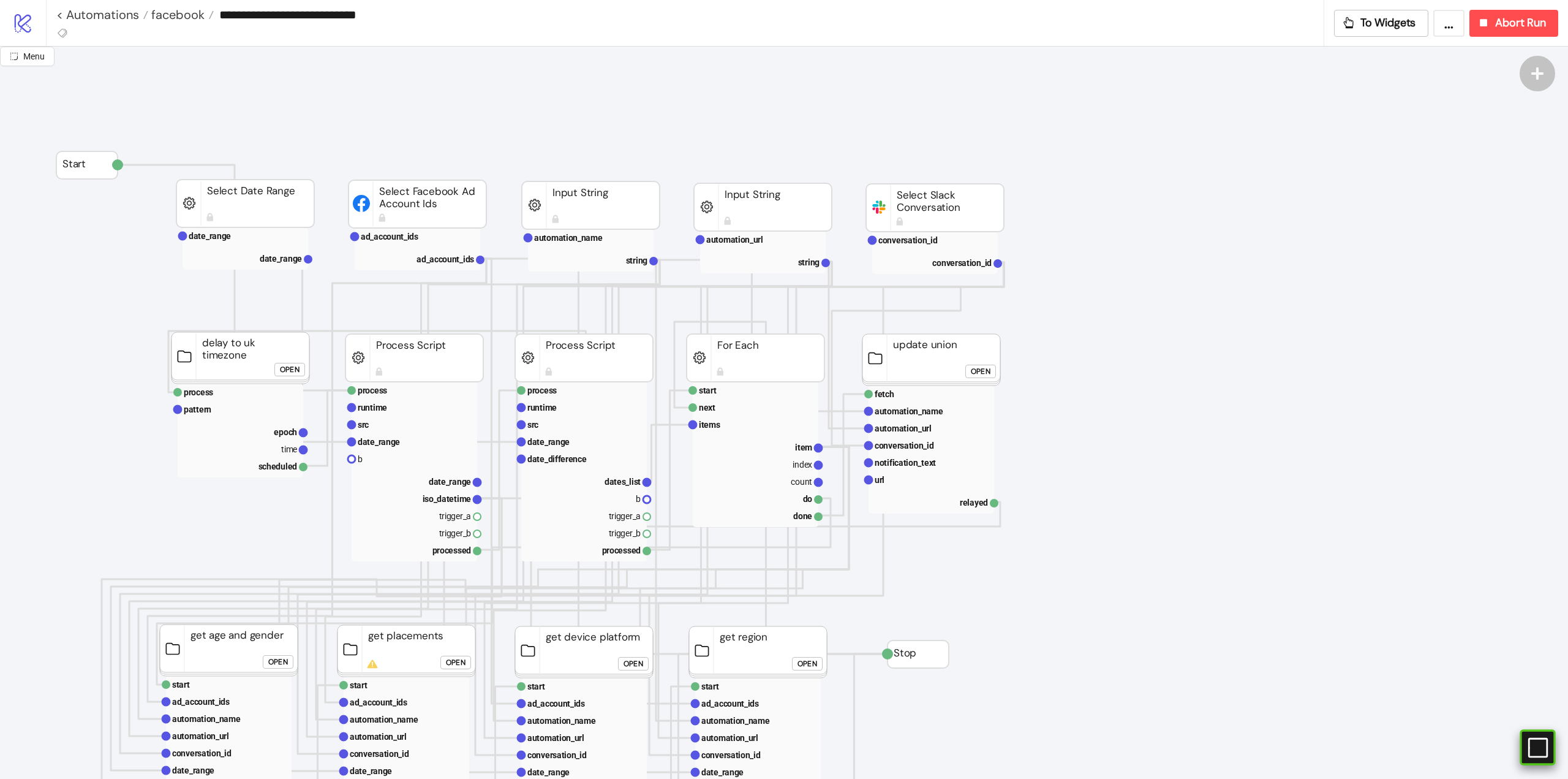
click at [1541, 746] on icon "#e9k1n36qviq57_to { animation: e9k1n36qviq57_to__to 2000ms linear infinite norm…" at bounding box center [1538, 748] width 22 height 22
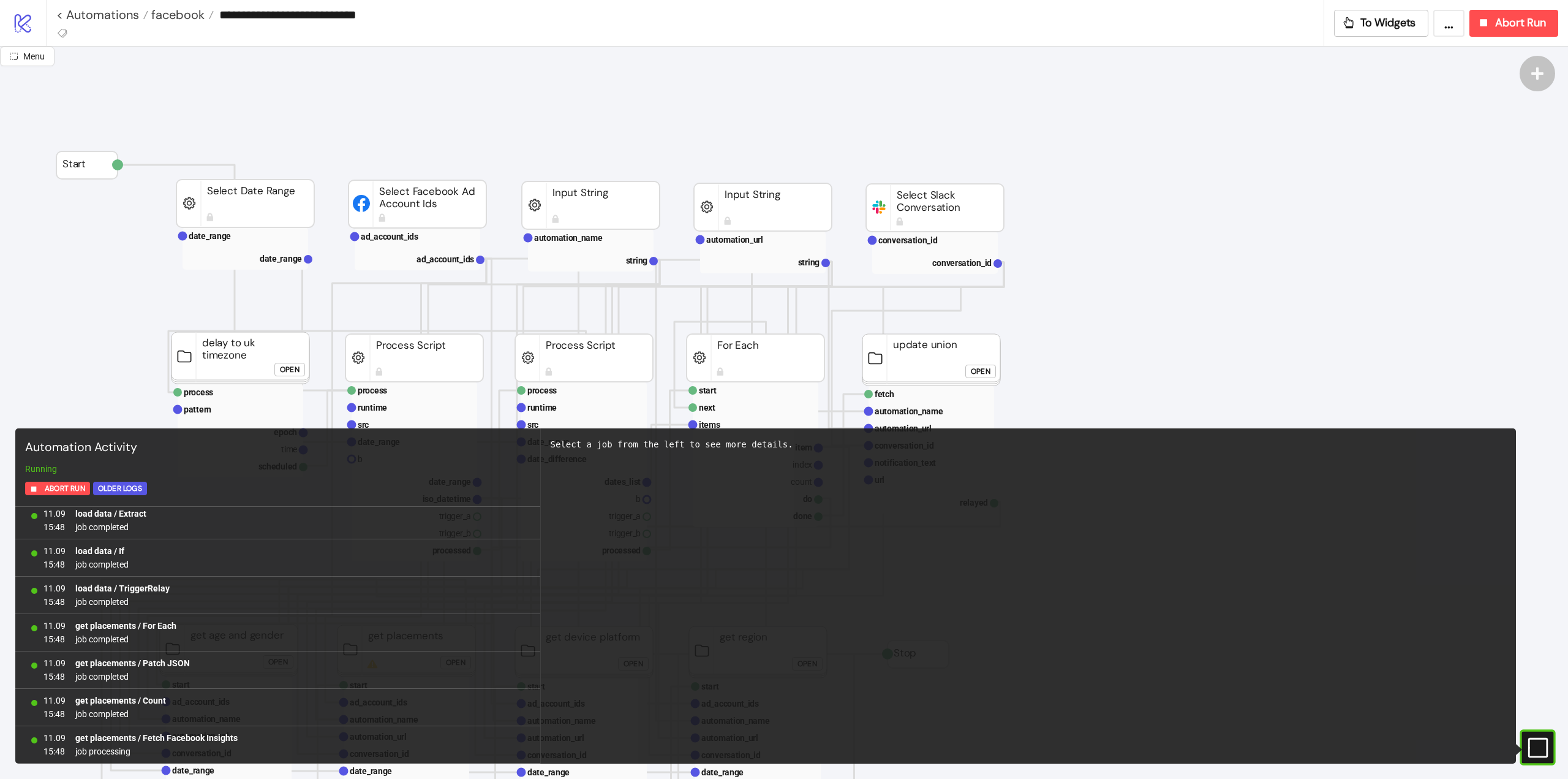
scroll to position [123, 0]
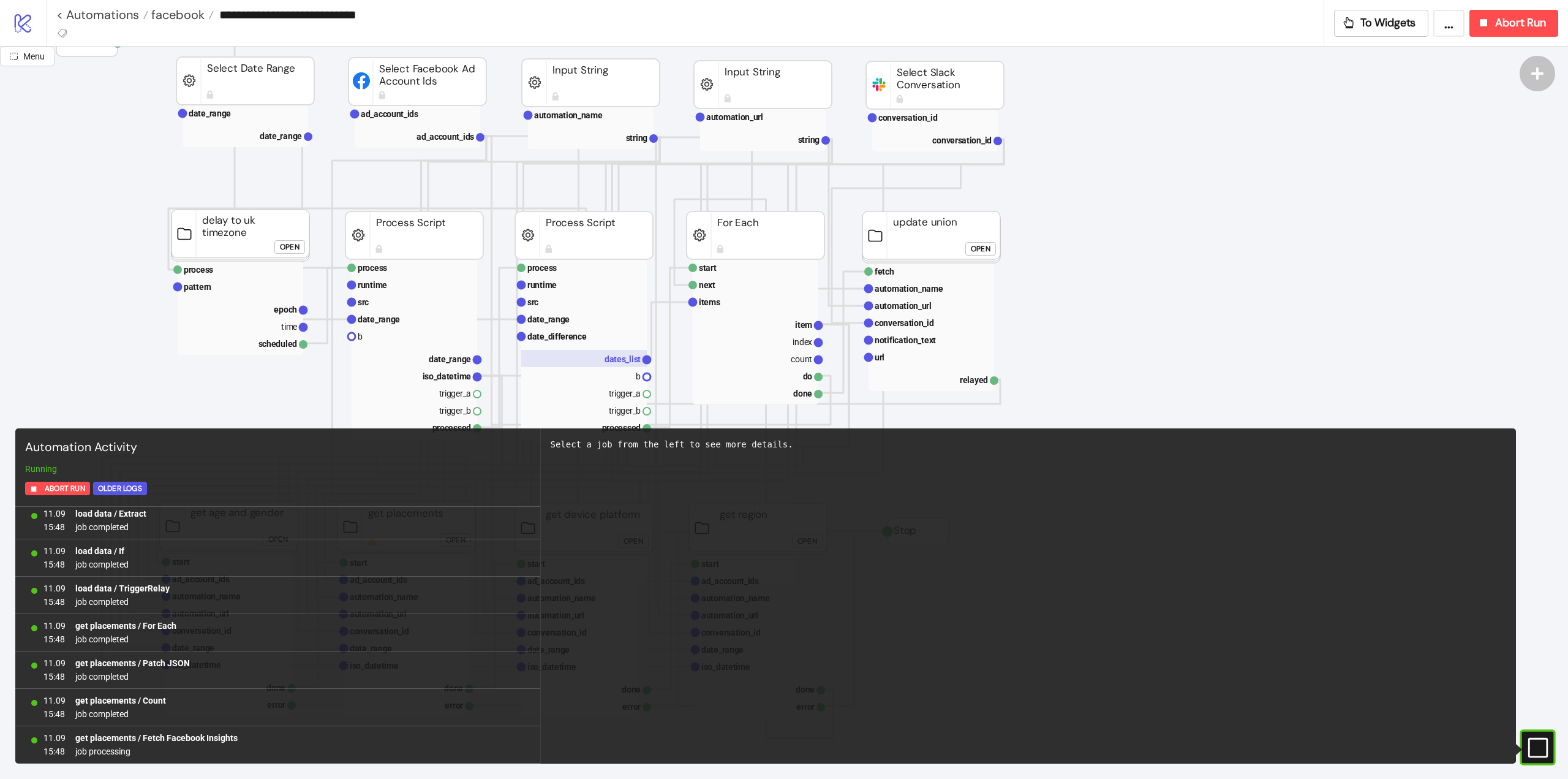
click at [633, 359] on text "dates_list" at bounding box center [623, 359] width 36 height 10
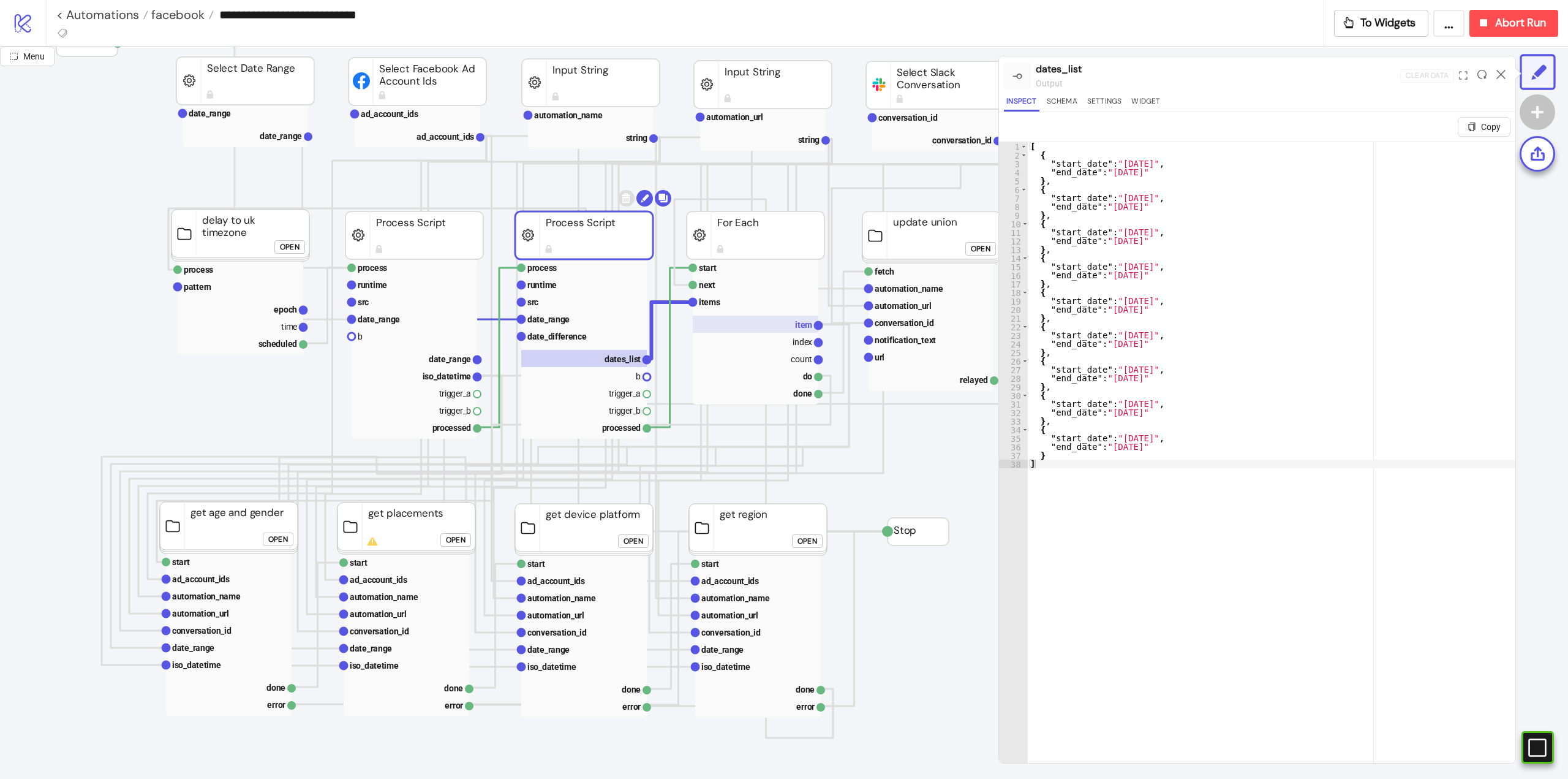
click at [790, 328] on rect at bounding box center [755, 324] width 125 height 17
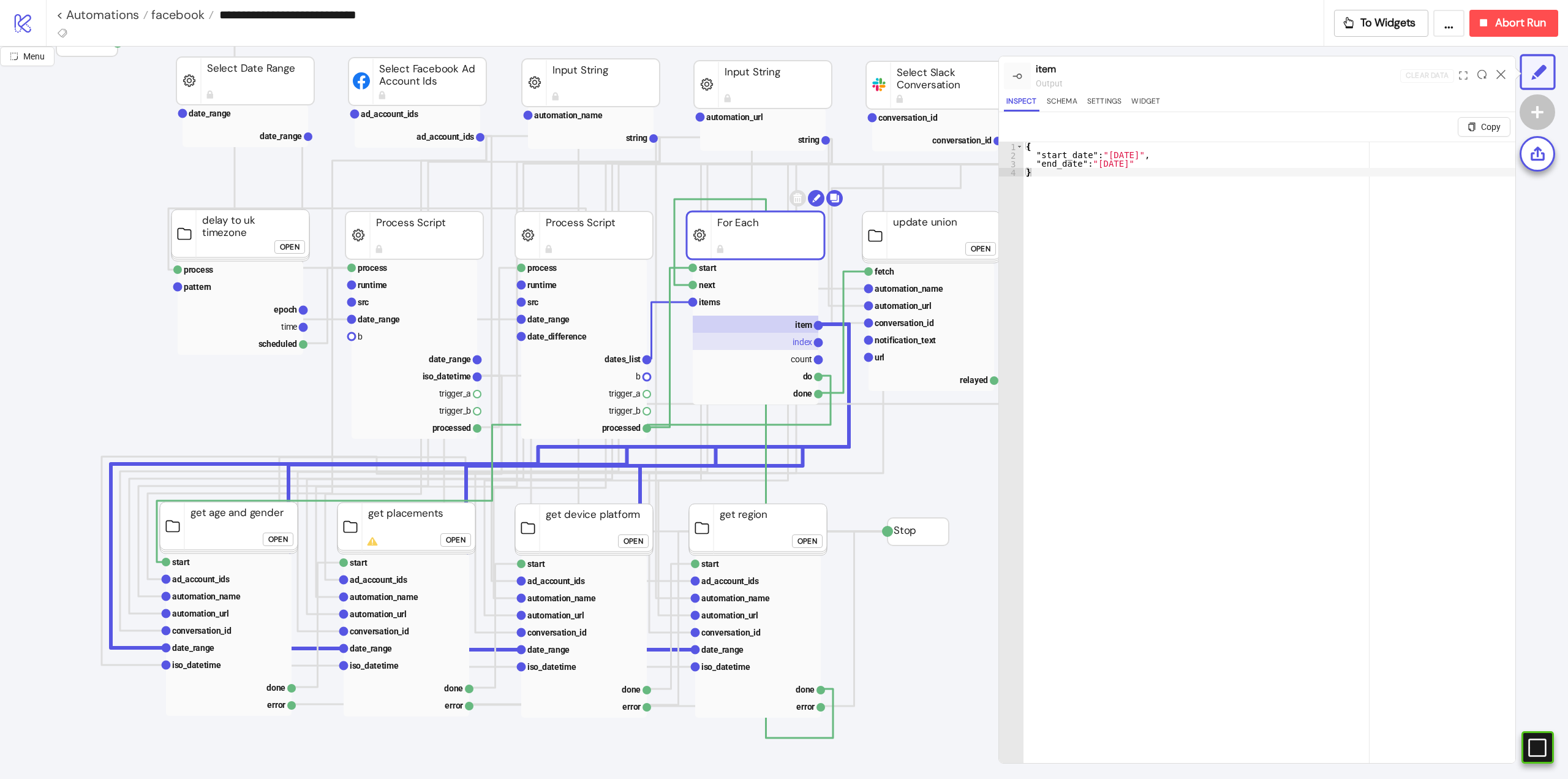
click at [787, 346] on rect at bounding box center [755, 341] width 125 height 17
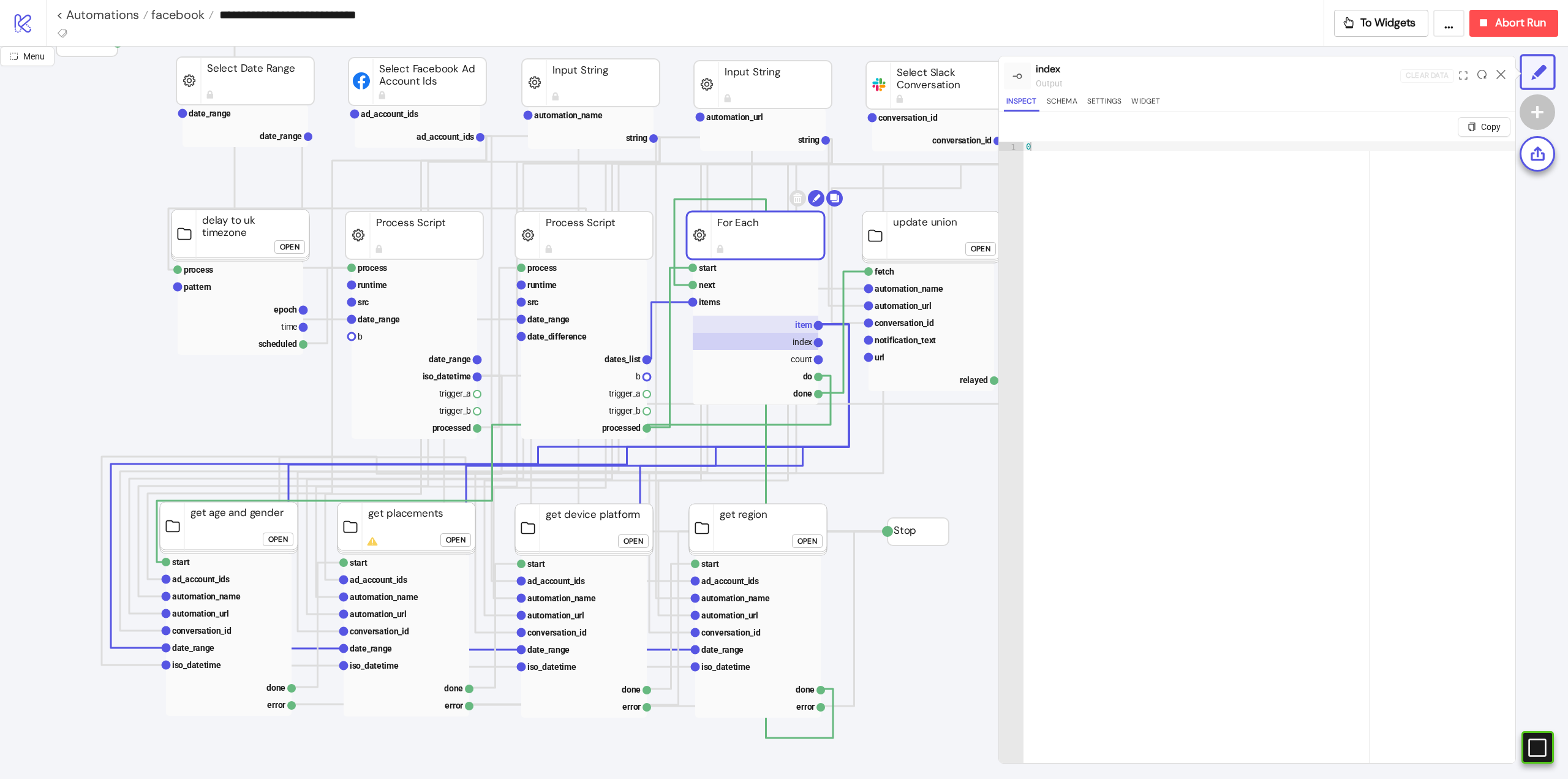
click at [800, 330] on rect at bounding box center [755, 324] width 125 height 17
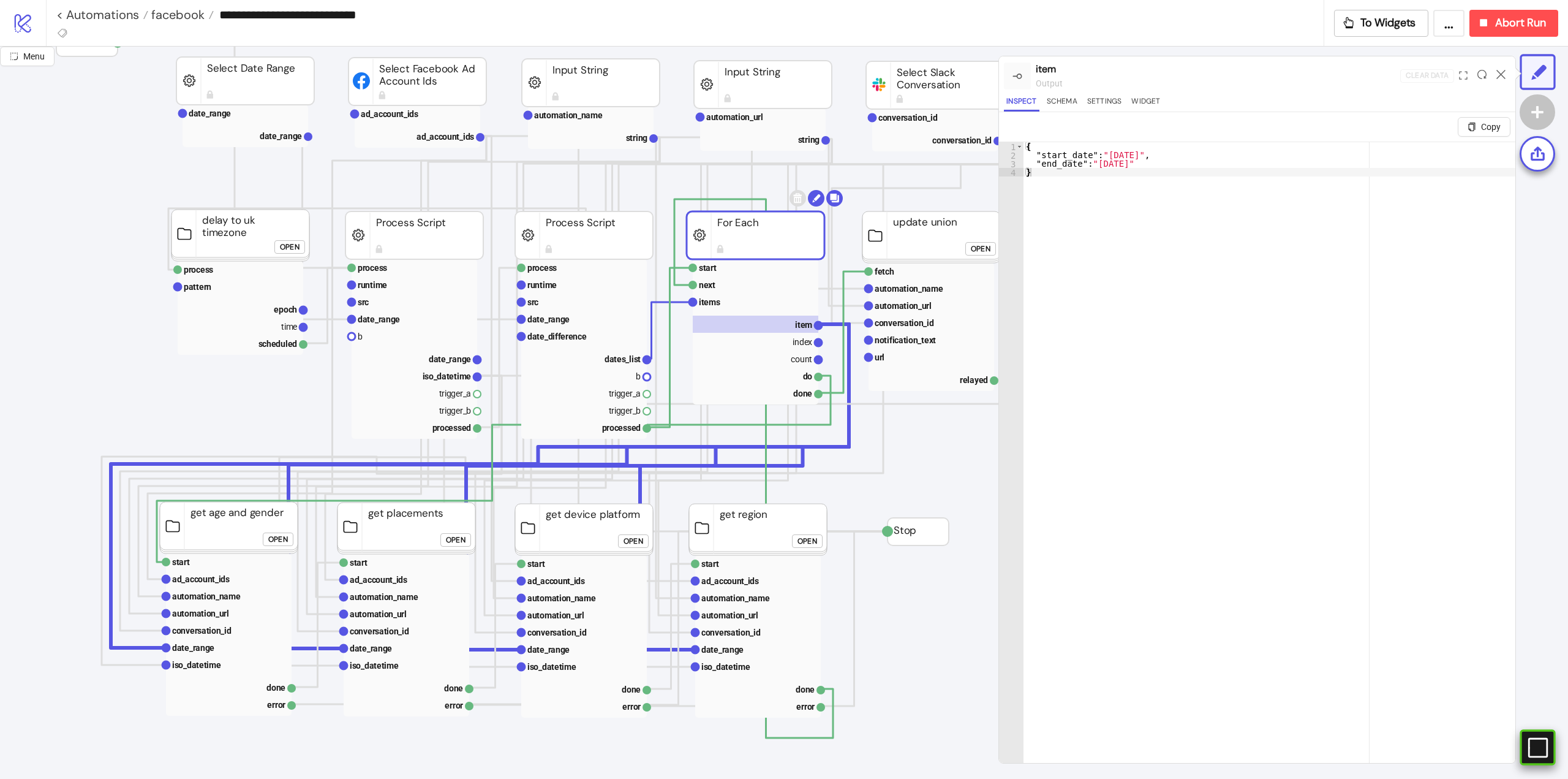
click at [1538, 746] on rect at bounding box center [1534, 748] width 19 height 19
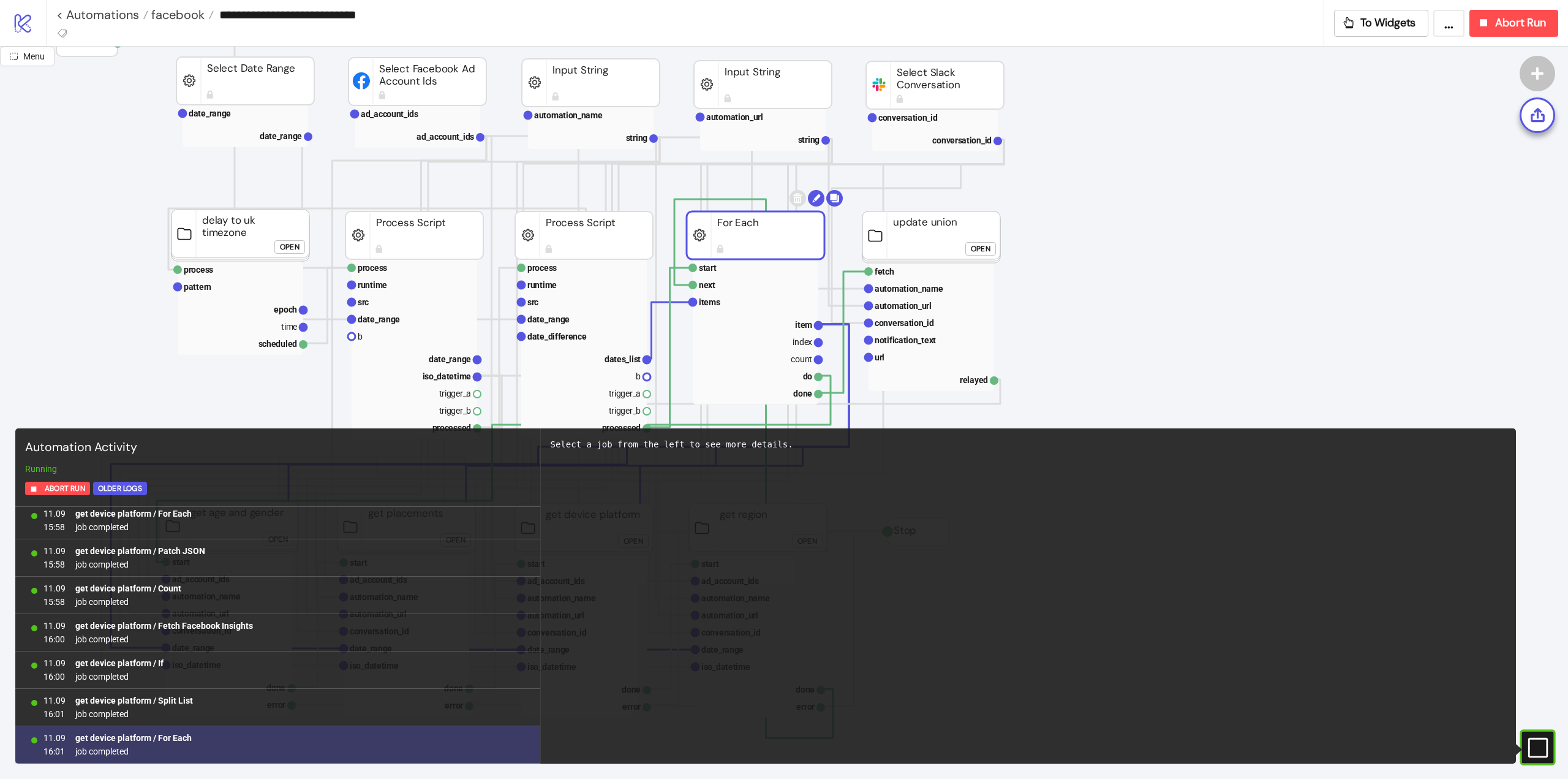
scroll to position [12865, 0]
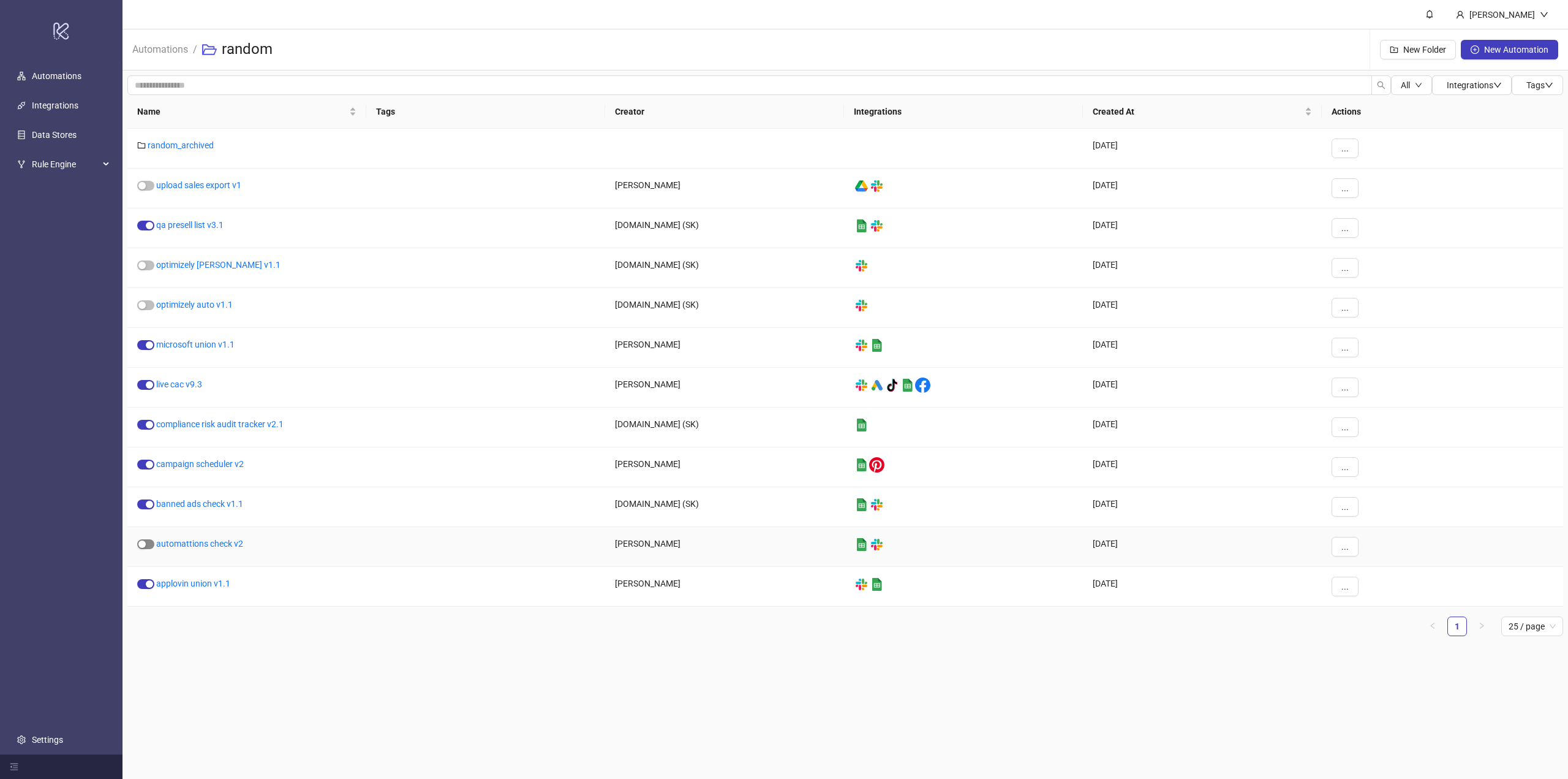
click at [147, 545] on span "button" at bounding box center [145, 544] width 17 height 10
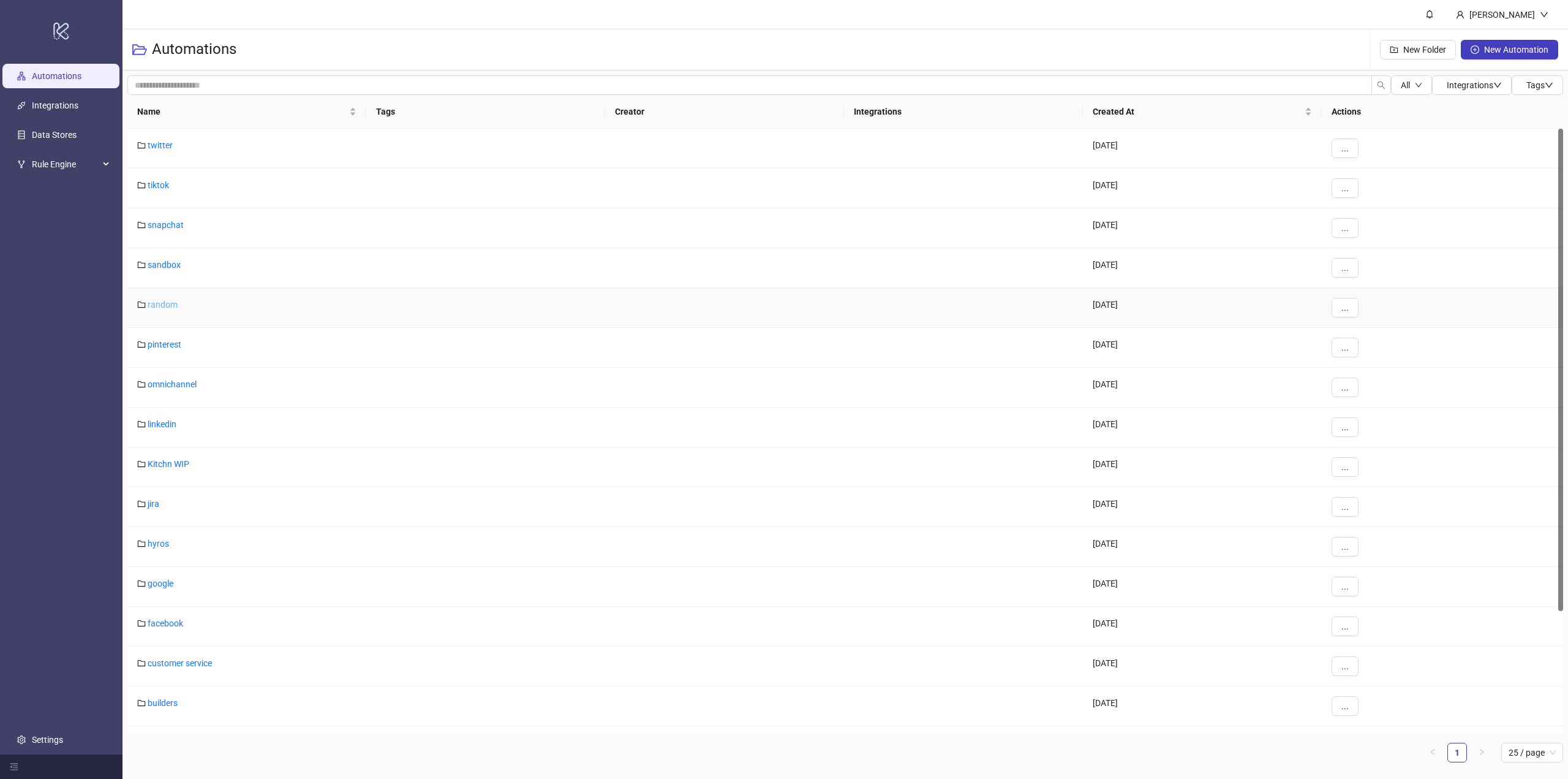
click at [169, 304] on link "random" at bounding box center [162, 304] width 30 height 10
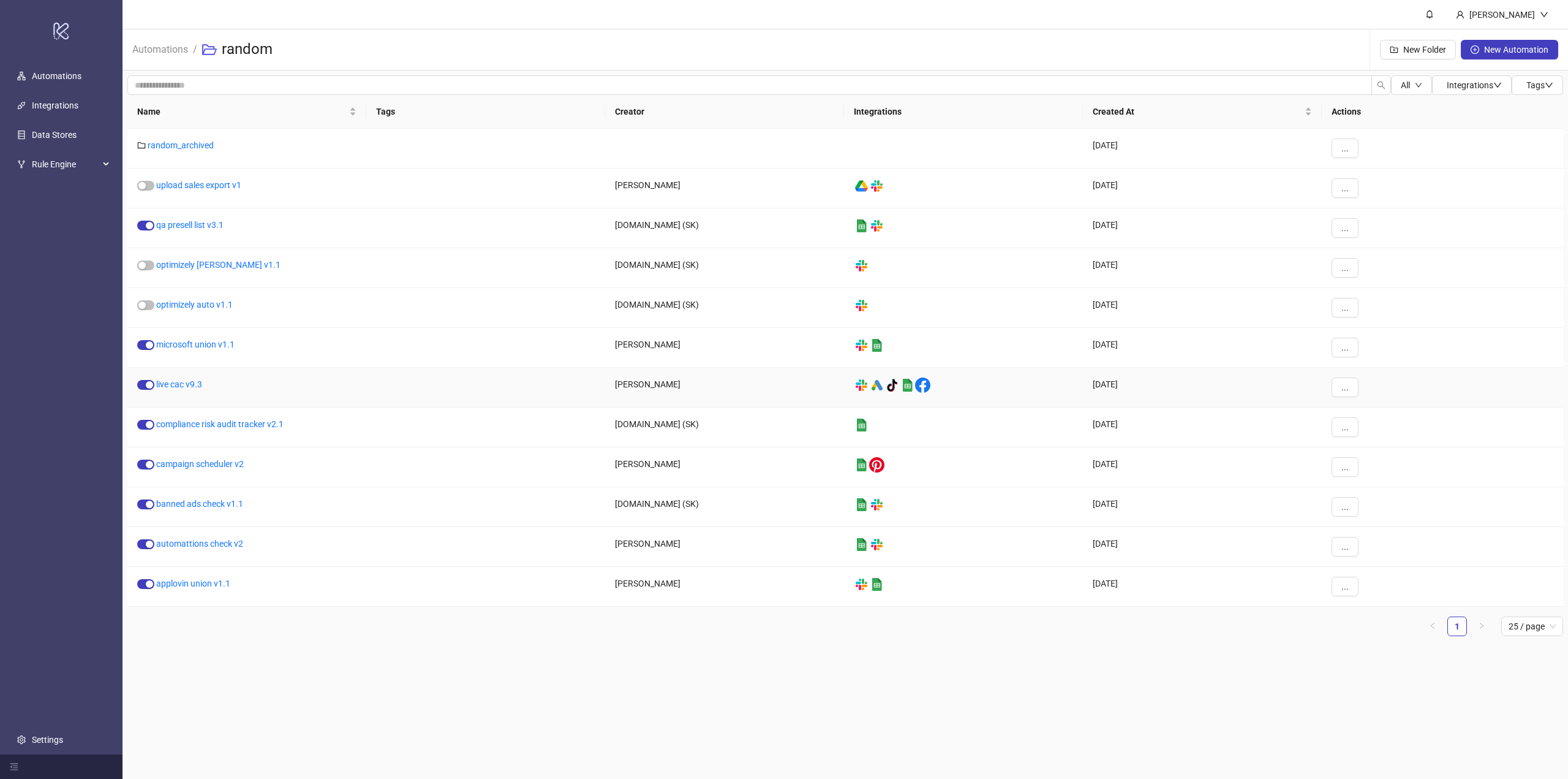
click at [191, 389] on div "live cac v9.3" at bounding box center [246, 387] width 239 height 39
click at [197, 386] on link "live cac v9.3" at bounding box center [178, 384] width 46 height 10
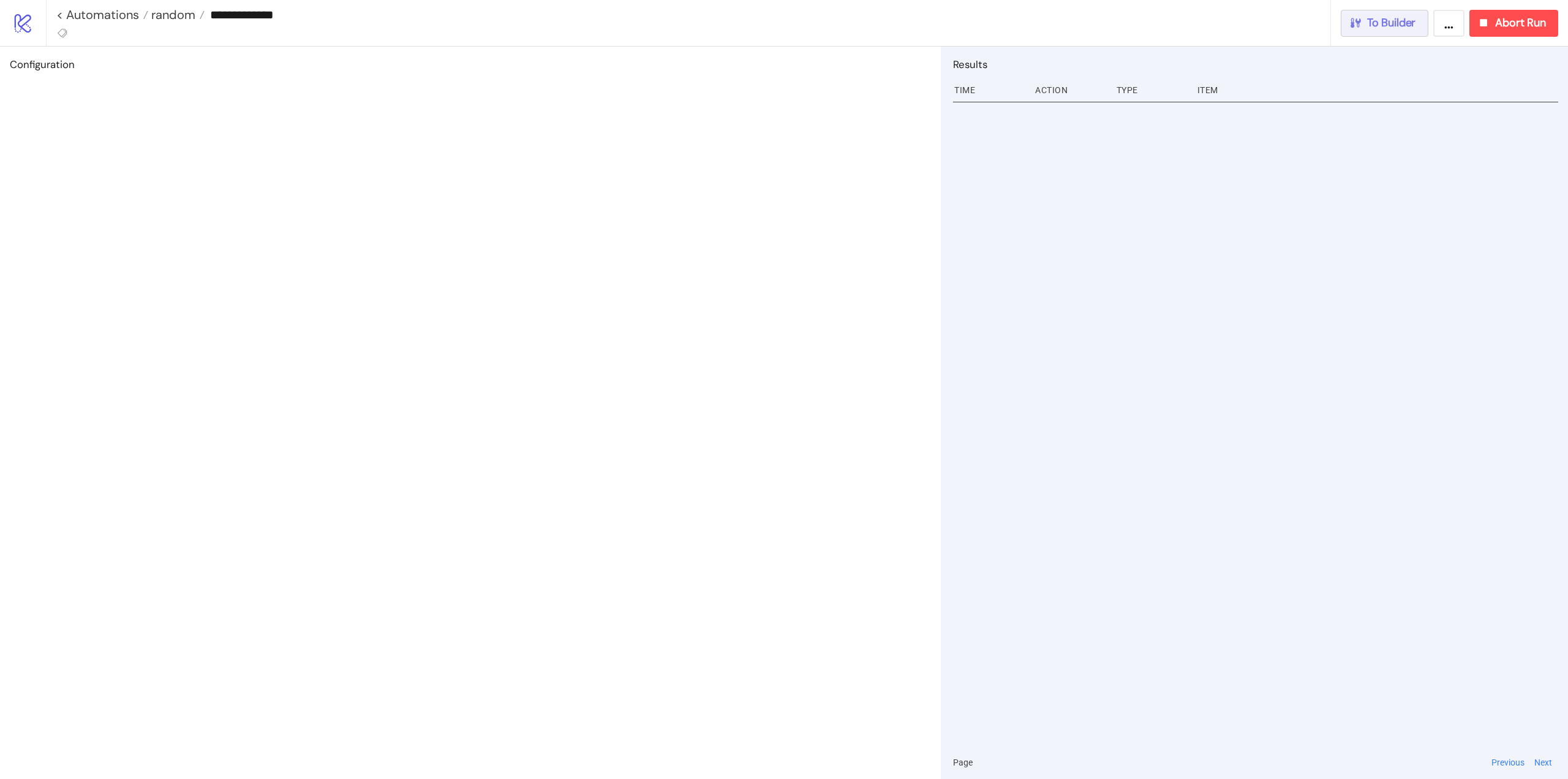
click at [1380, 26] on span "To Builder" at bounding box center [1391, 23] width 49 height 14
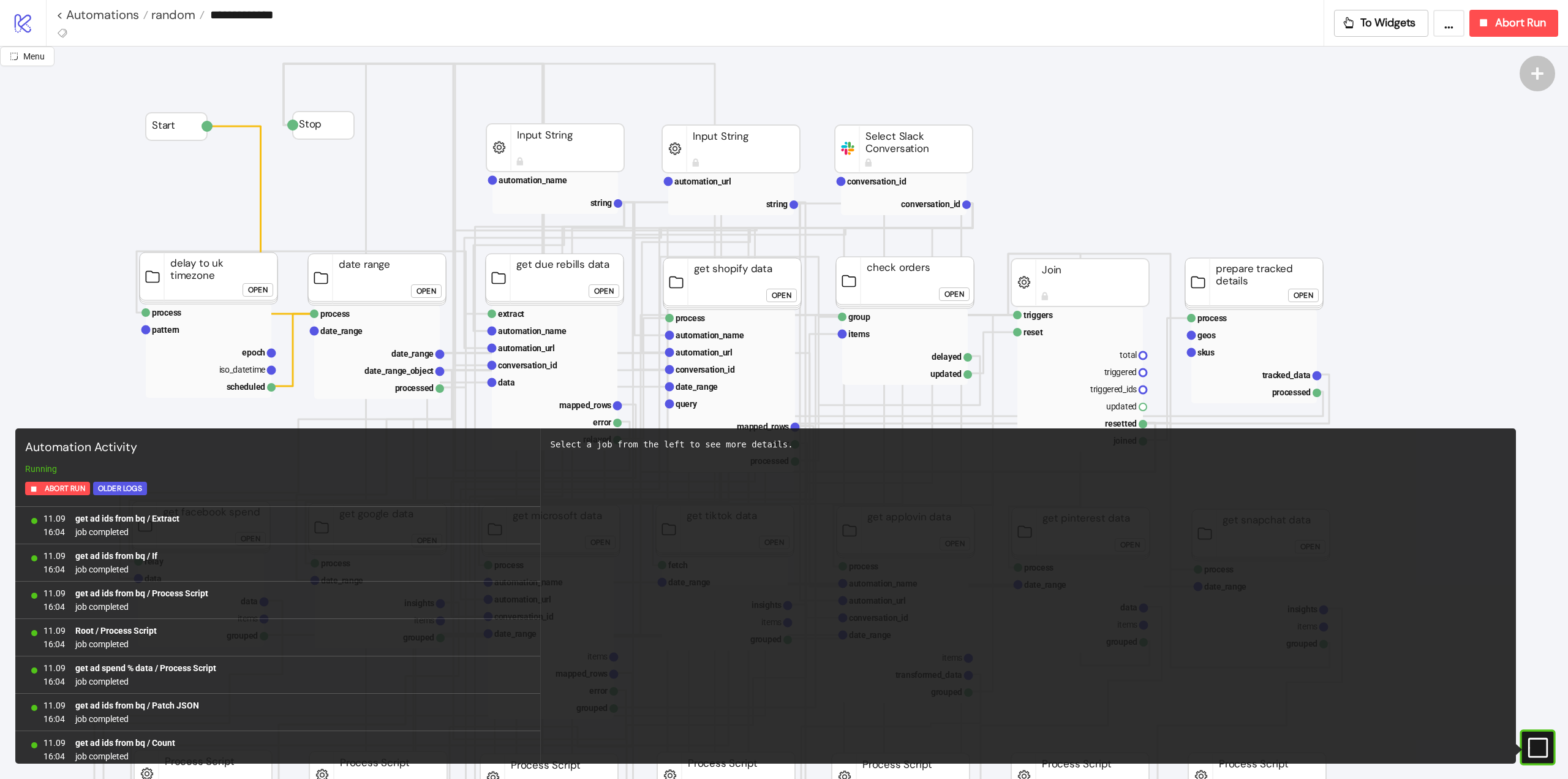
scroll to position [1014, 0]
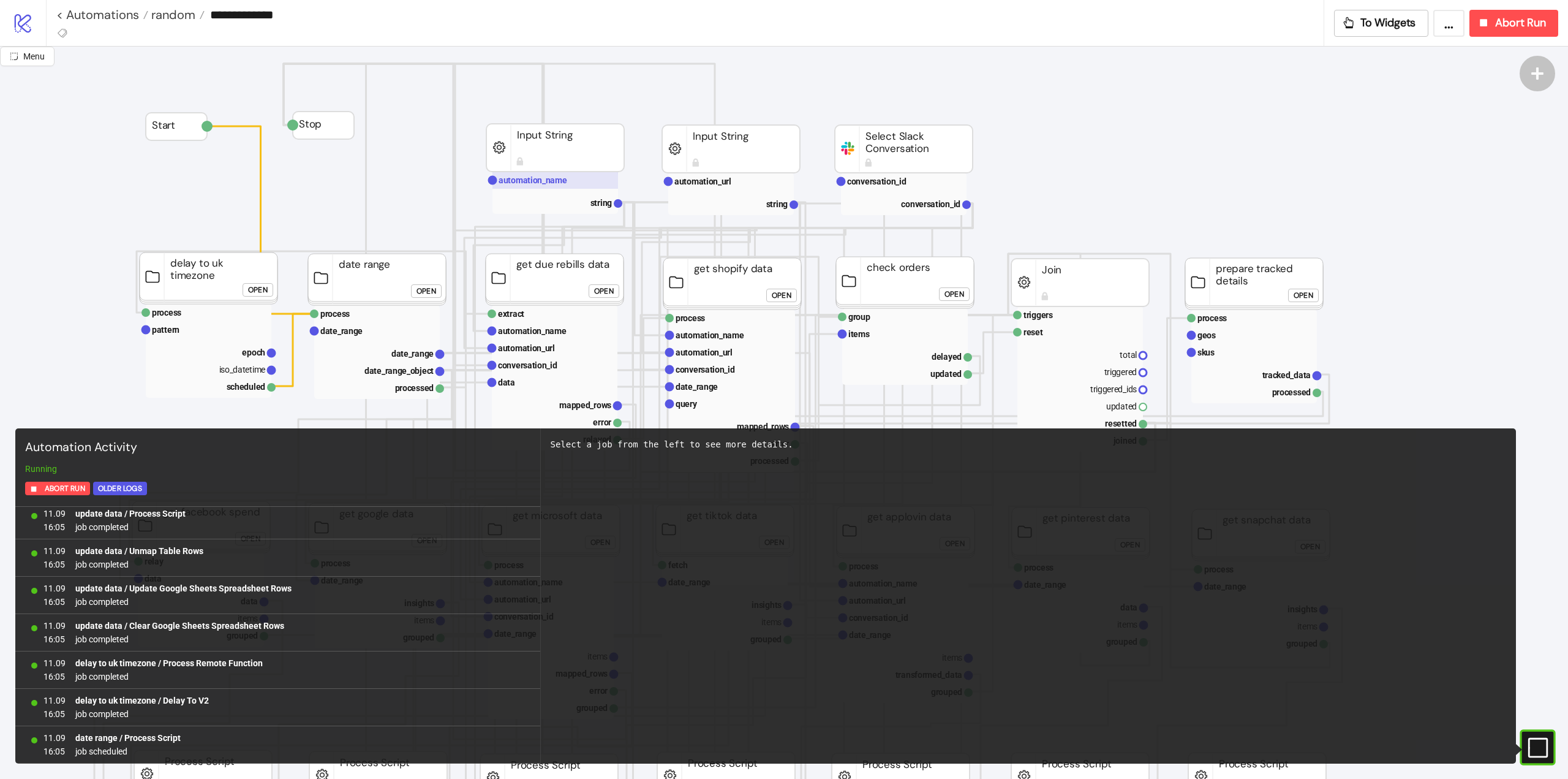
click at [548, 181] on text "automation_name" at bounding box center [532, 180] width 69 height 10
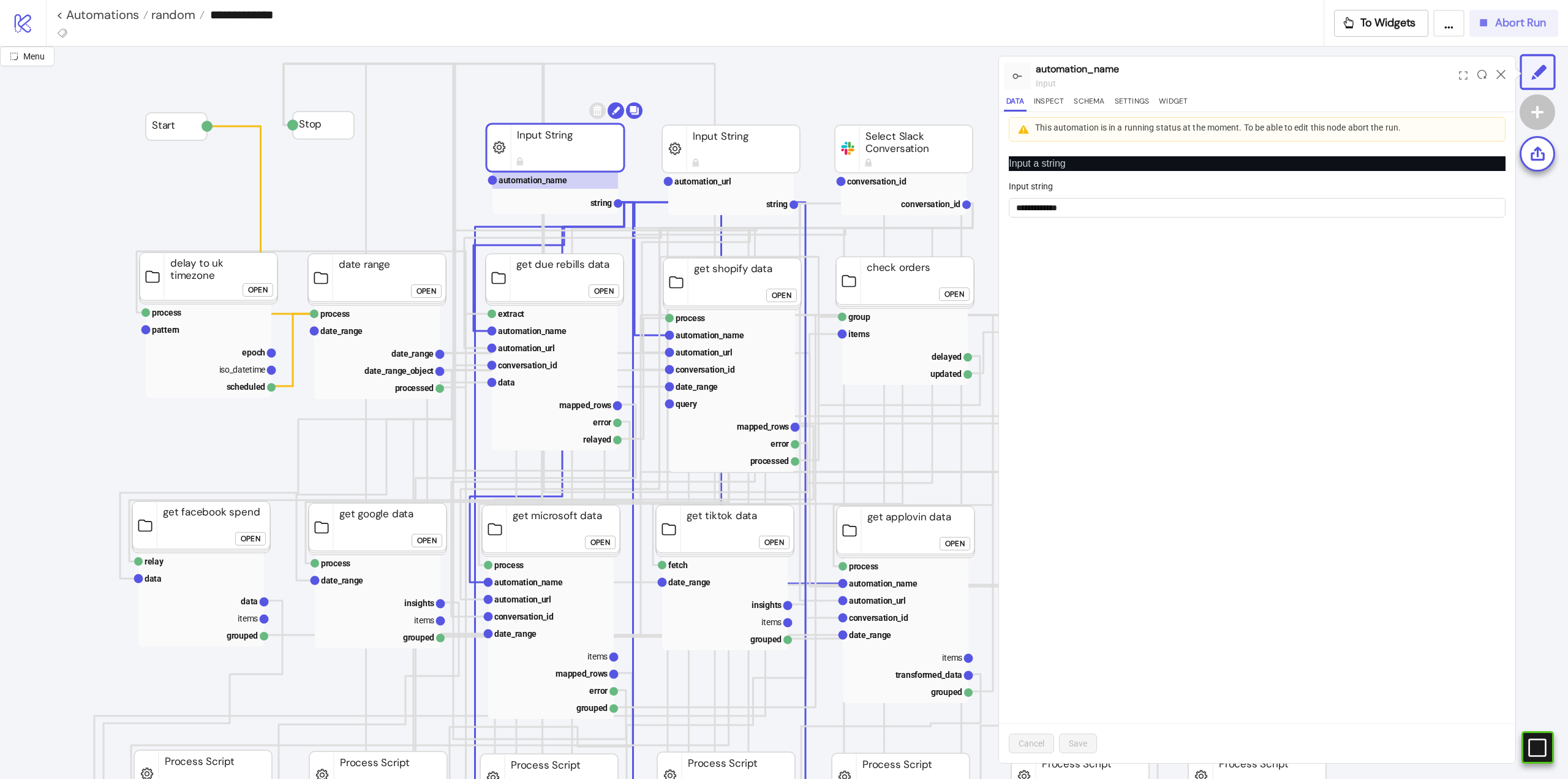
click at [1498, 27] on span "Abort Run" at bounding box center [1521, 23] width 51 height 14
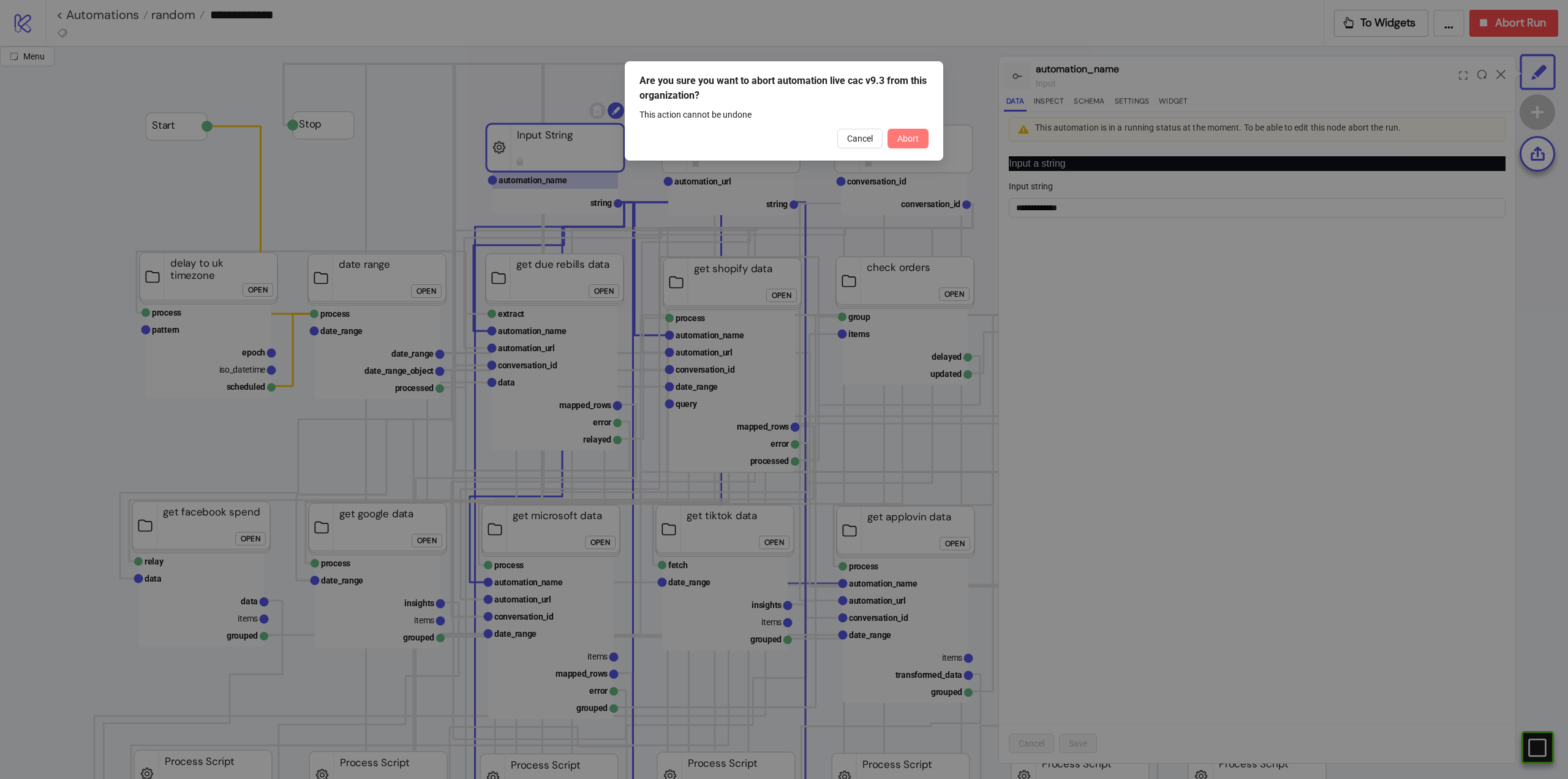
click at [906, 137] on span "Abort" at bounding box center [909, 138] width 22 height 10
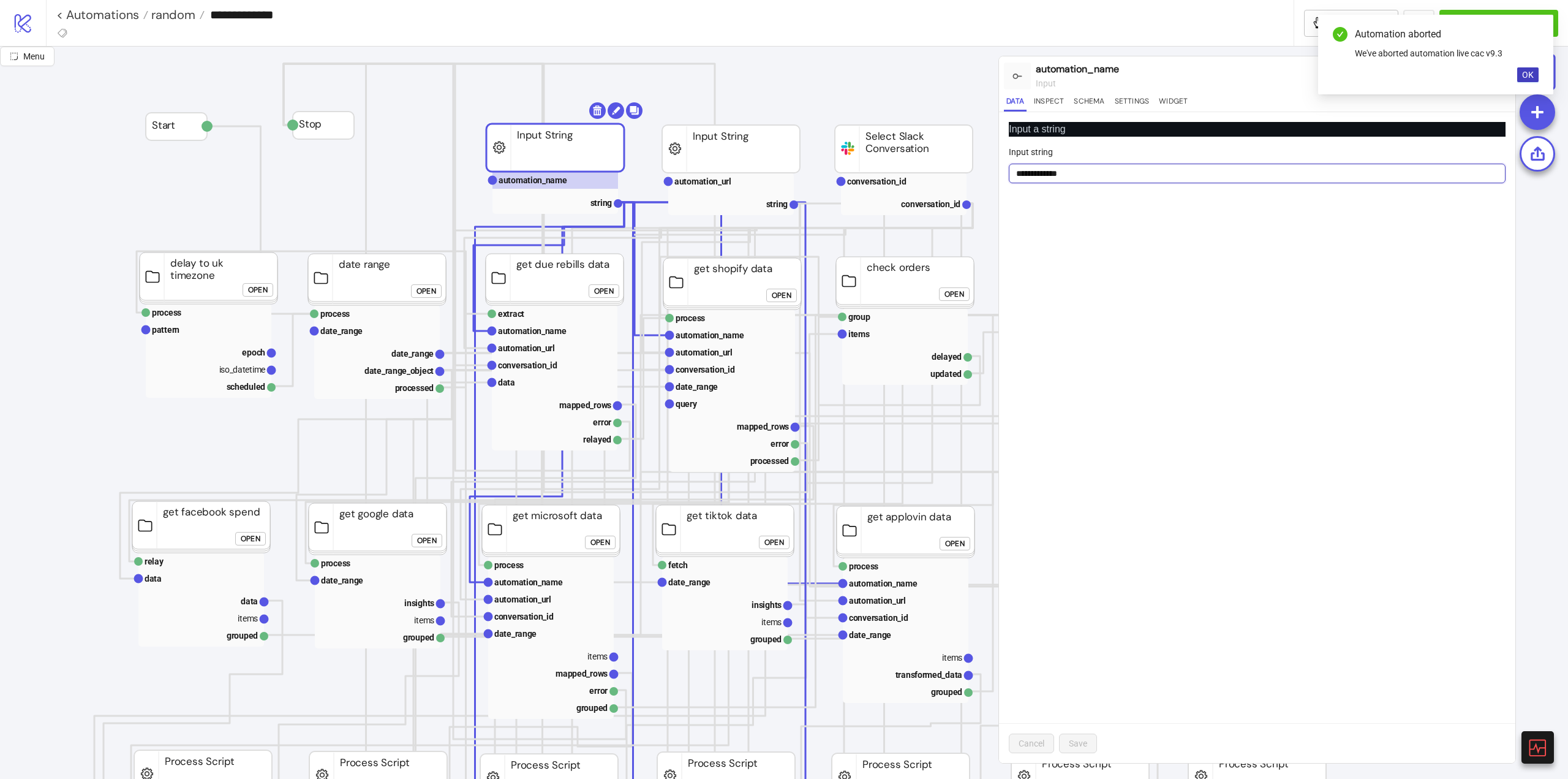
drag, startPoint x: 1060, startPoint y: 171, endPoint x: 1115, endPoint y: 172, distance: 55.0
click at [1115, 169] on input "**********" at bounding box center [1257, 174] width 496 height 20
type input "**********"
click at [1085, 743] on span "Save" at bounding box center [1078, 743] width 19 height 10
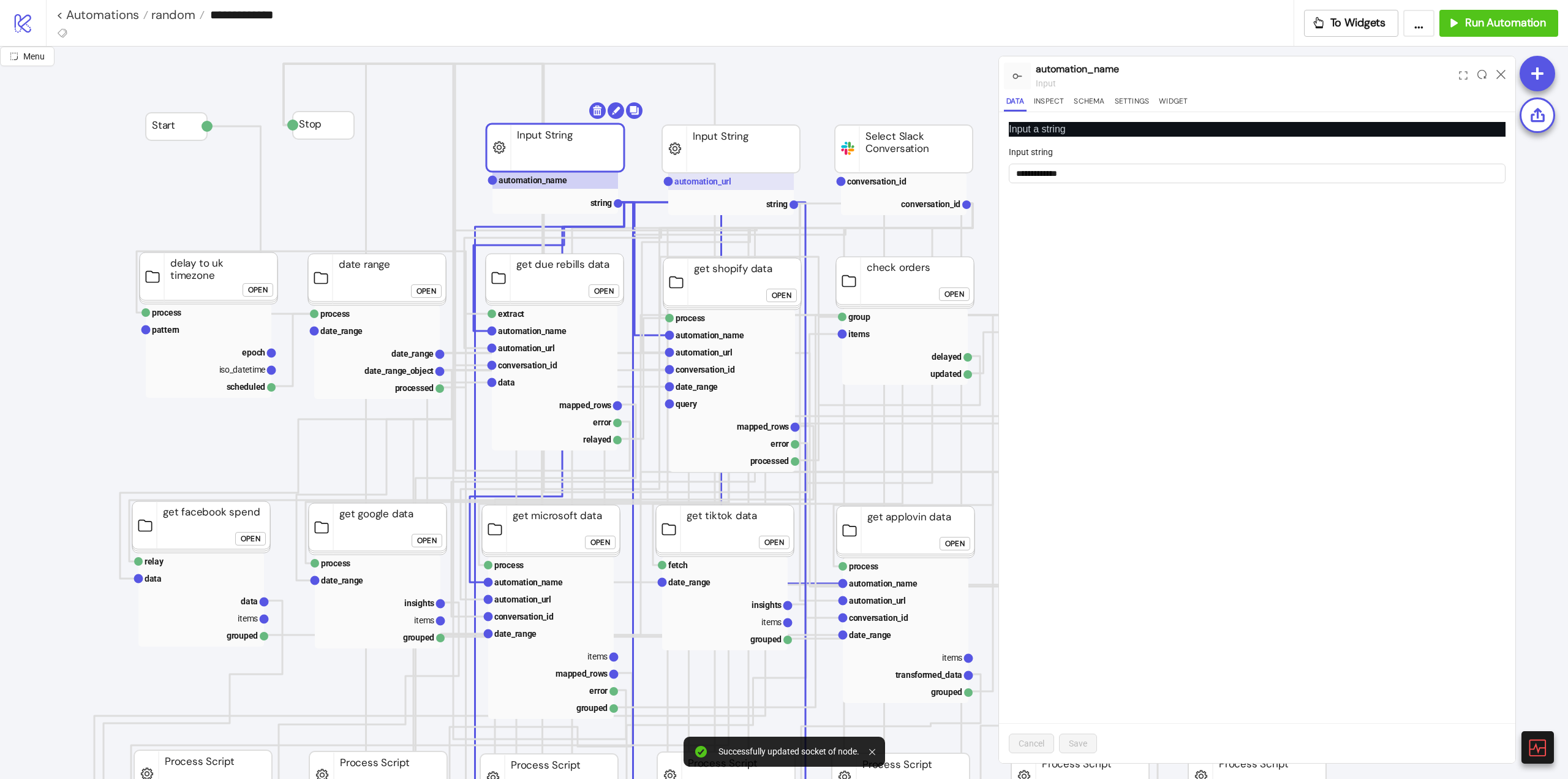
click at [723, 179] on text "automation_url" at bounding box center [703, 181] width 57 height 10
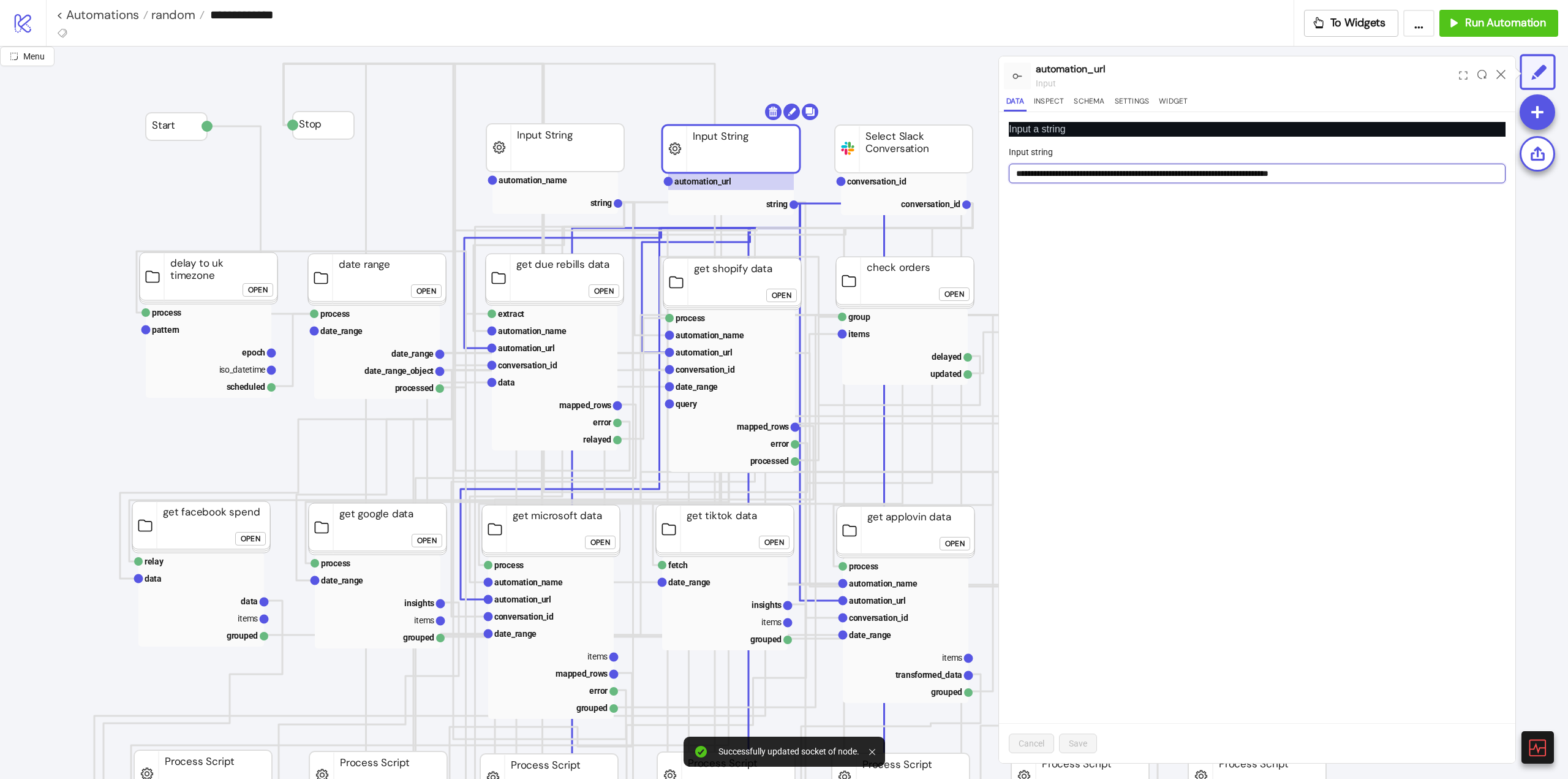
click at [1398, 171] on input "**********" at bounding box center [1257, 174] width 496 height 20
paste input "text"
type input "**********"
click at [1077, 745] on span "Save" at bounding box center [1078, 743] width 19 height 10
click at [1501, 78] on icon at bounding box center [1501, 74] width 9 height 9
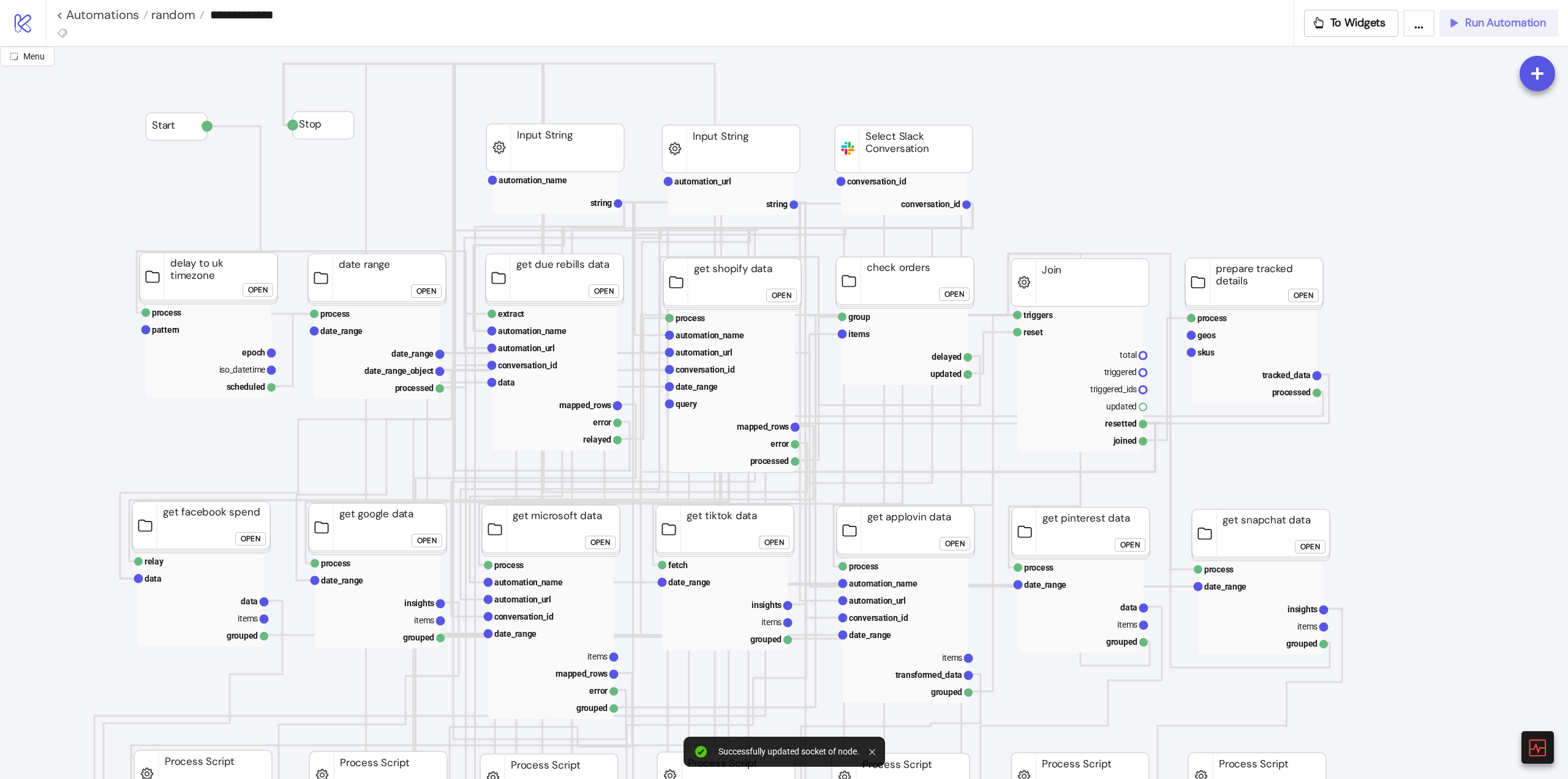
click at [1485, 32] on button "Run Automation" at bounding box center [1499, 23] width 119 height 27
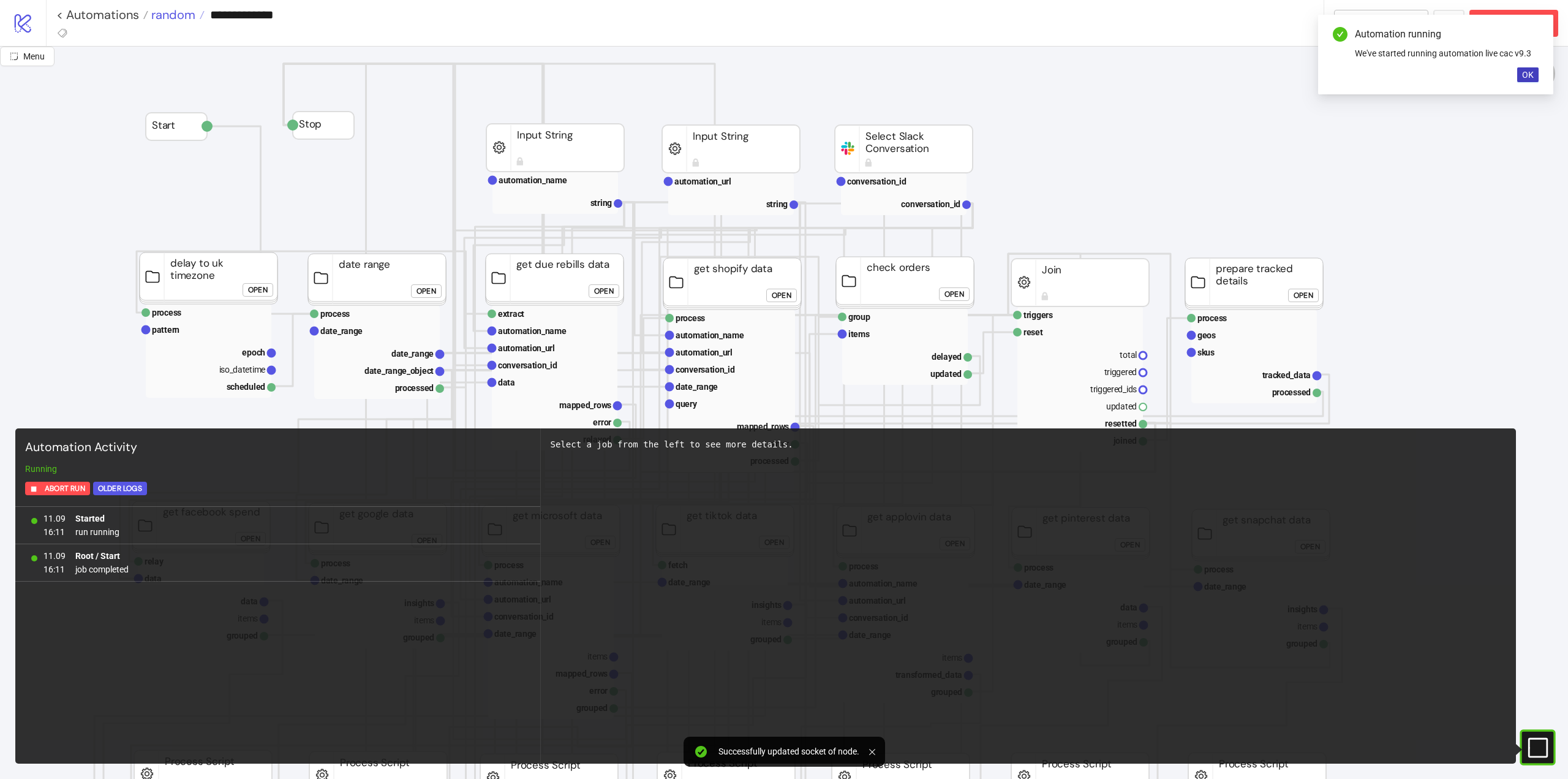
click at [177, 16] on span "random" at bounding box center [171, 15] width 47 height 16
